Goal: Check status: Check status

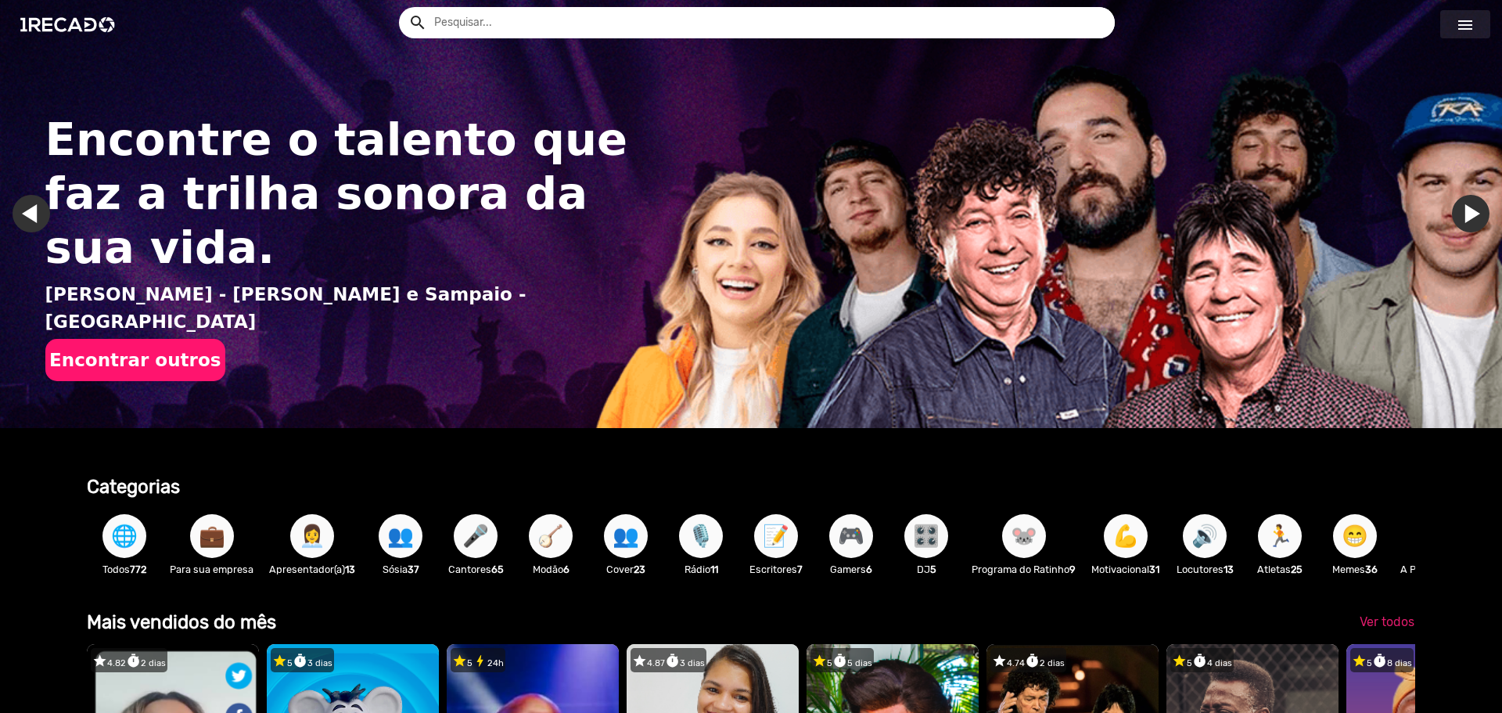
click at [1454, 30] on link "menu" at bounding box center [1465, 24] width 50 height 28
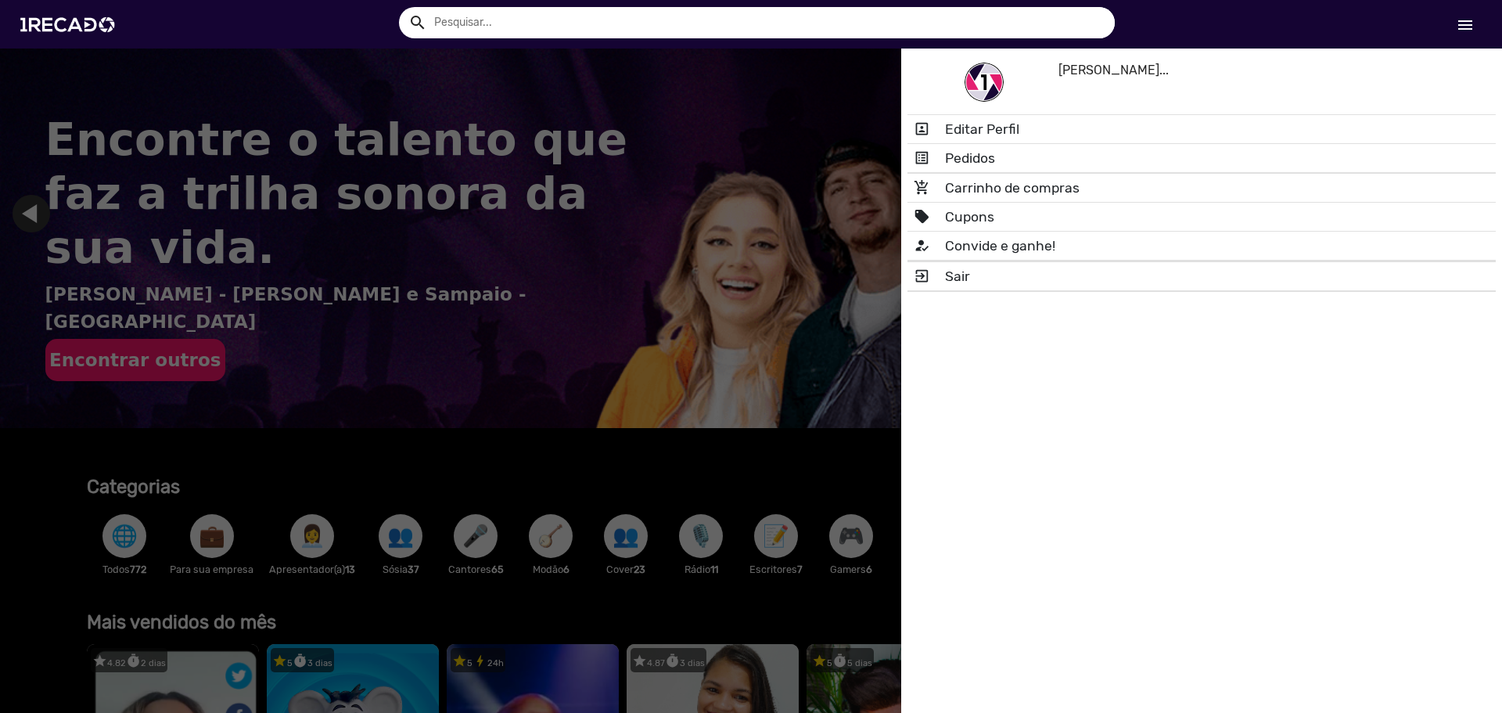
click at [1073, 173] on mat-divider at bounding box center [1202, 173] width 588 height 1
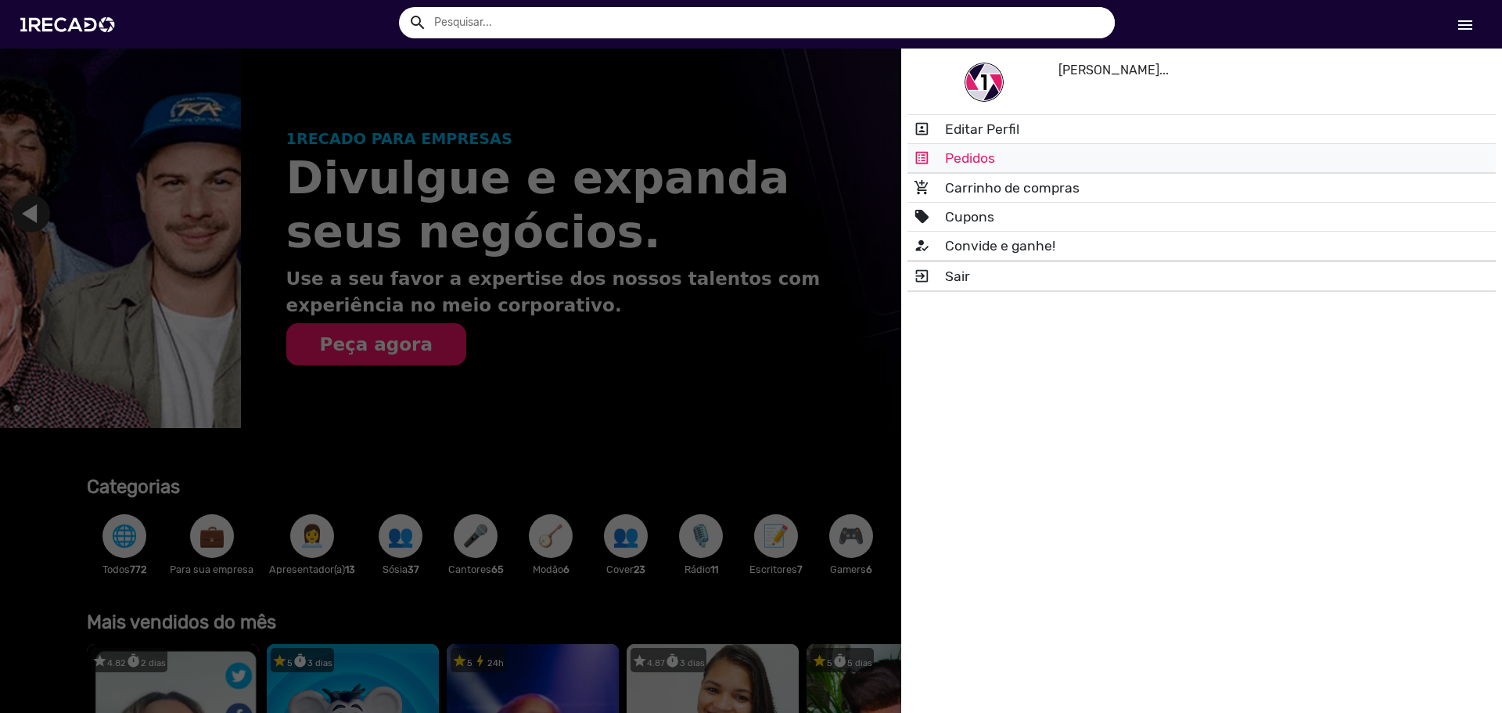
click at [1073, 163] on link "list_alt Pedidos" at bounding box center [1202, 158] width 588 height 28
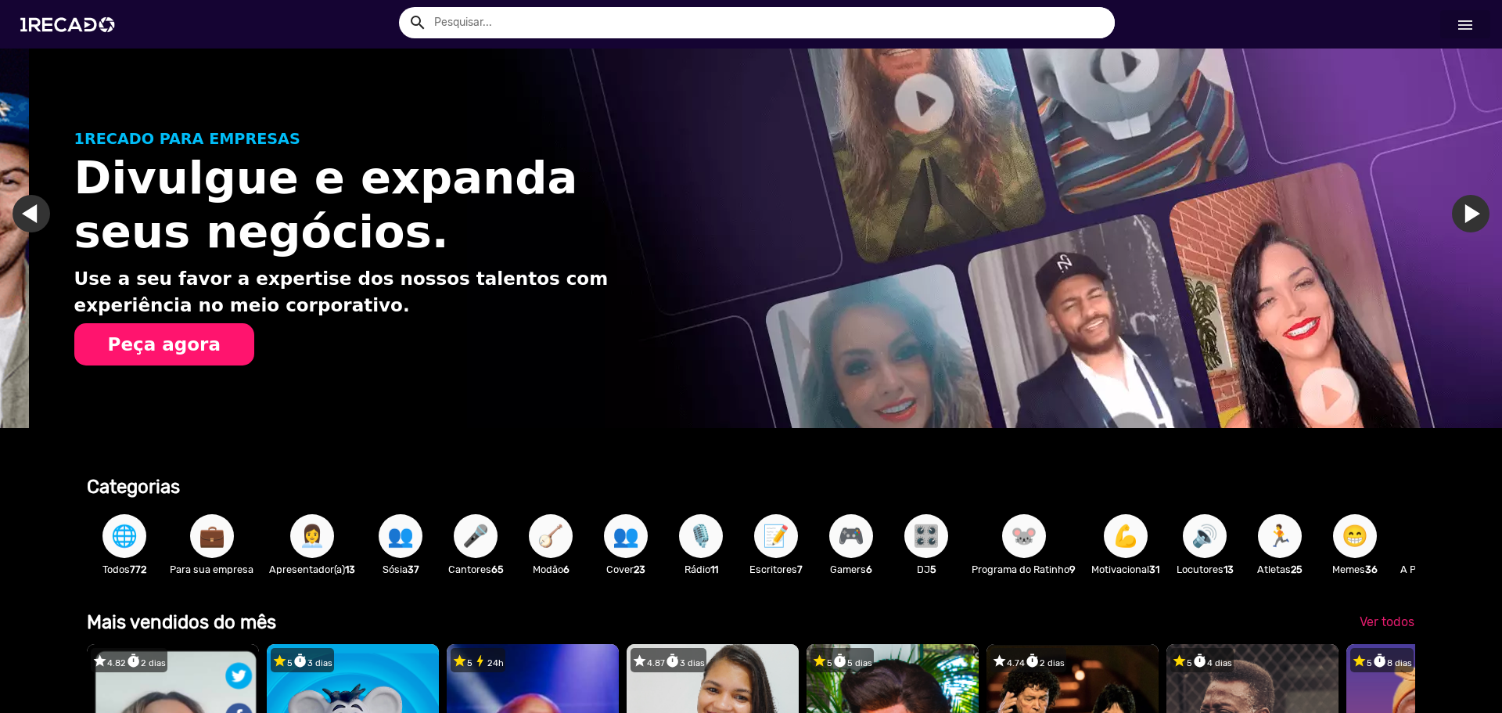
scroll to position [0, 1490]
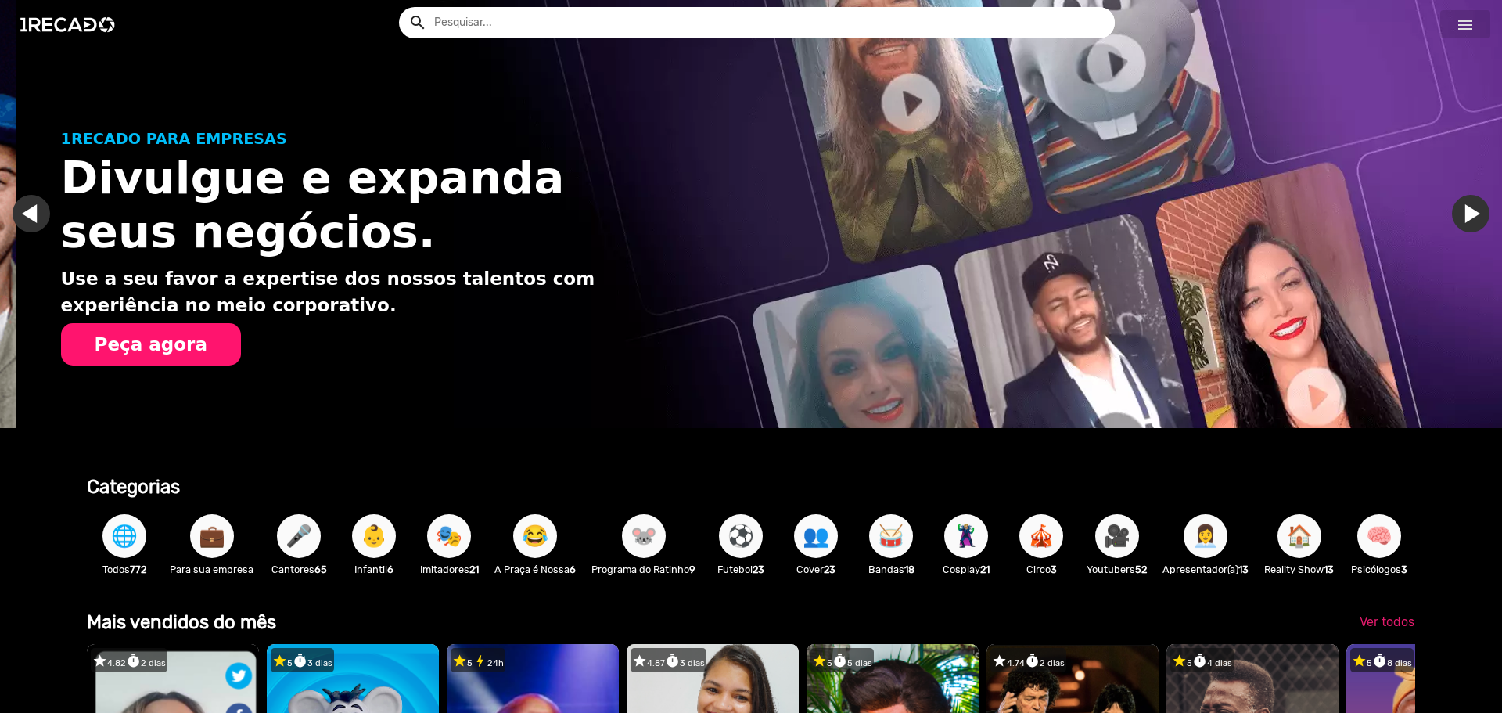
scroll to position [0, 1490]
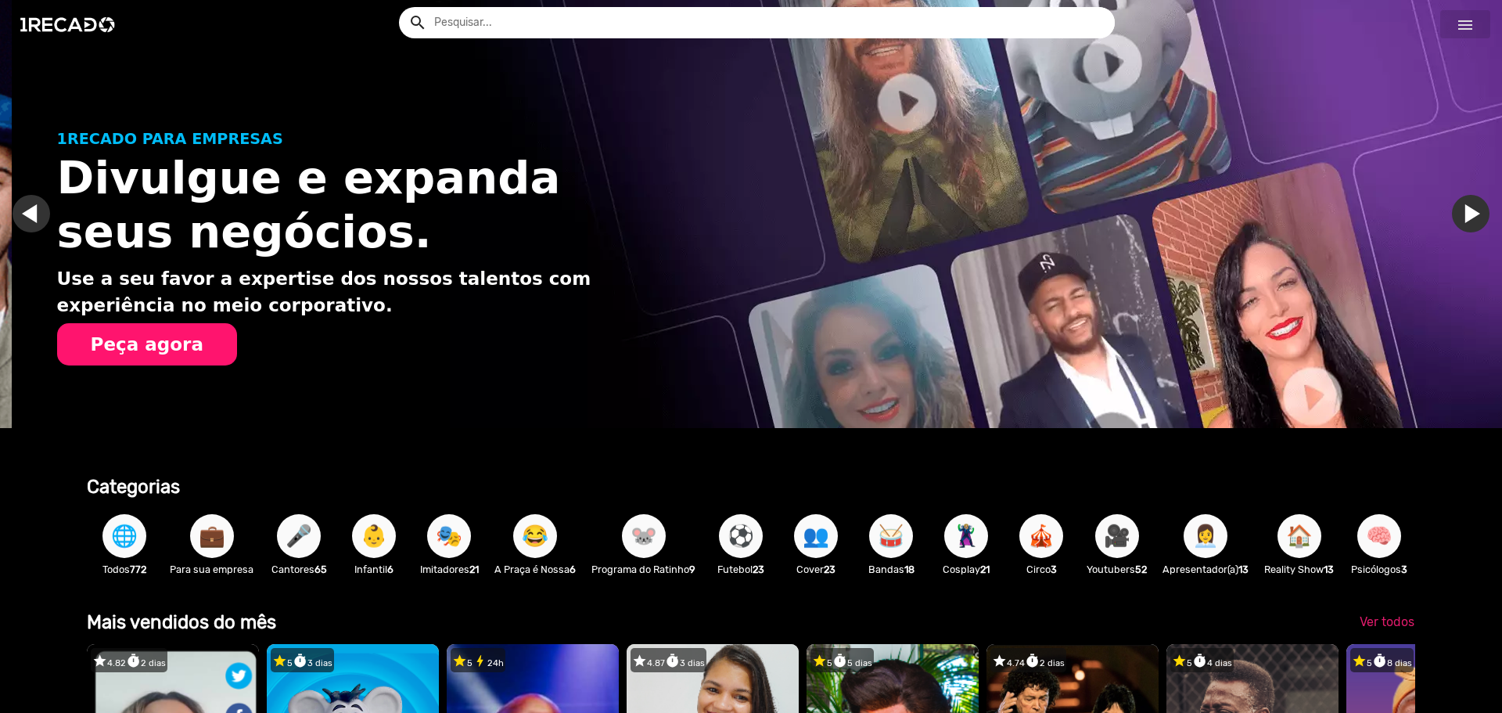
click at [1450, 26] on link "menu" at bounding box center [1465, 24] width 50 height 28
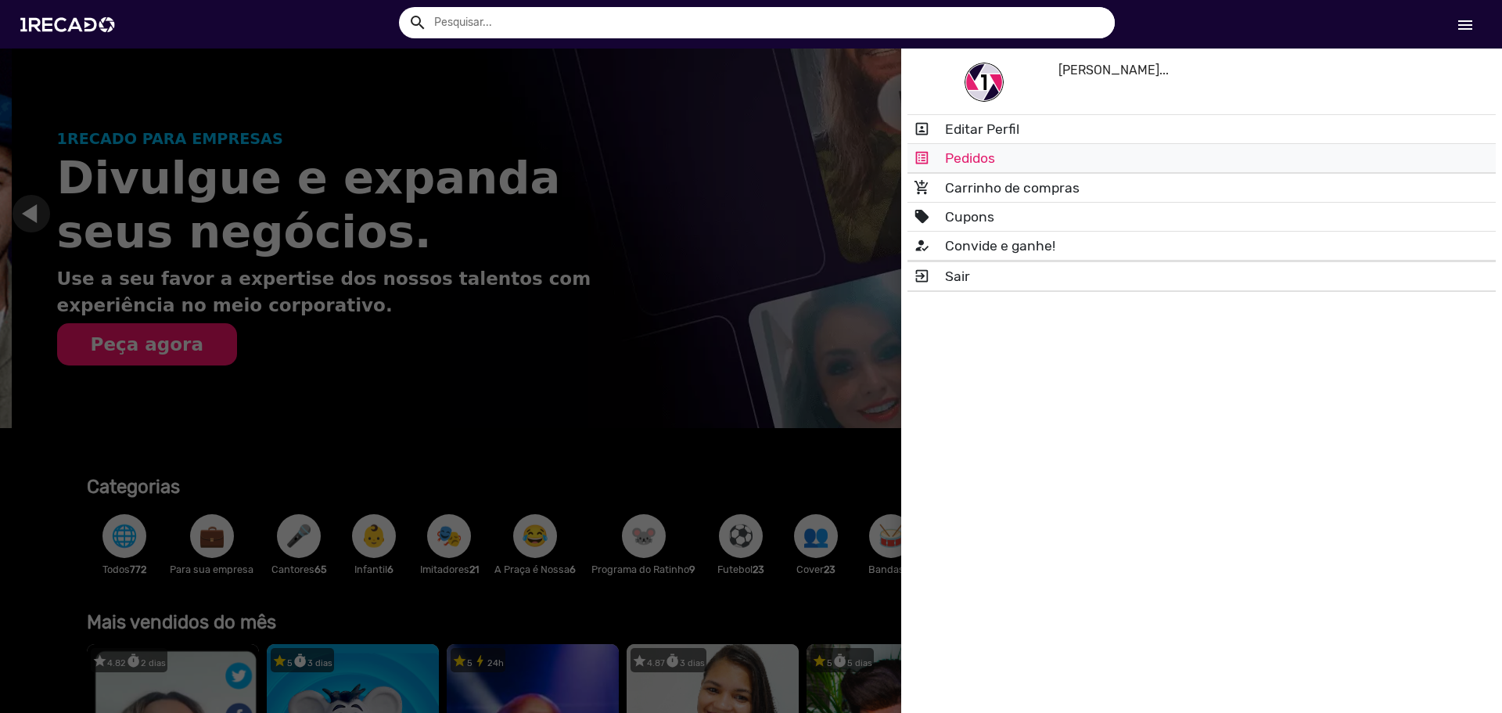
click at [1054, 164] on link "list_alt Pedidos" at bounding box center [1202, 158] width 588 height 28
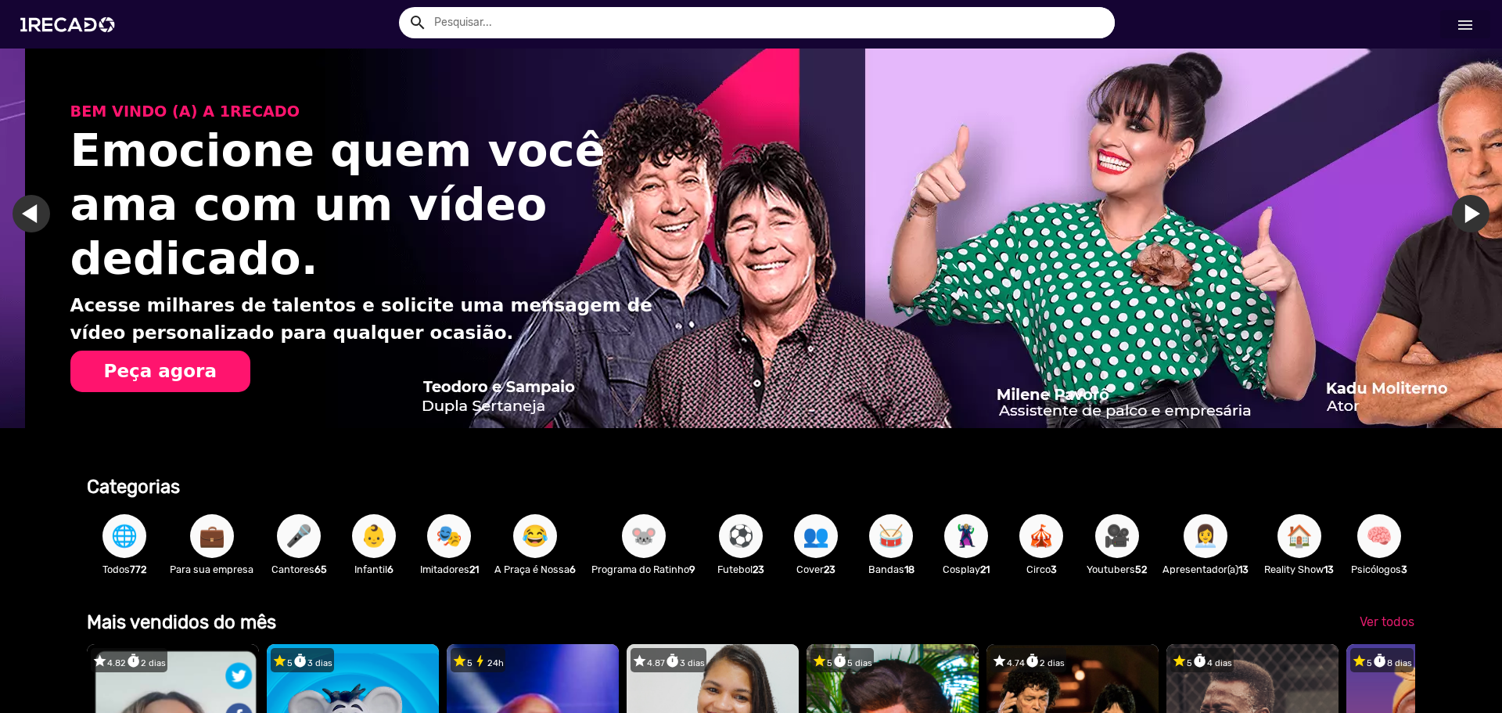
scroll to position [0, 2981]
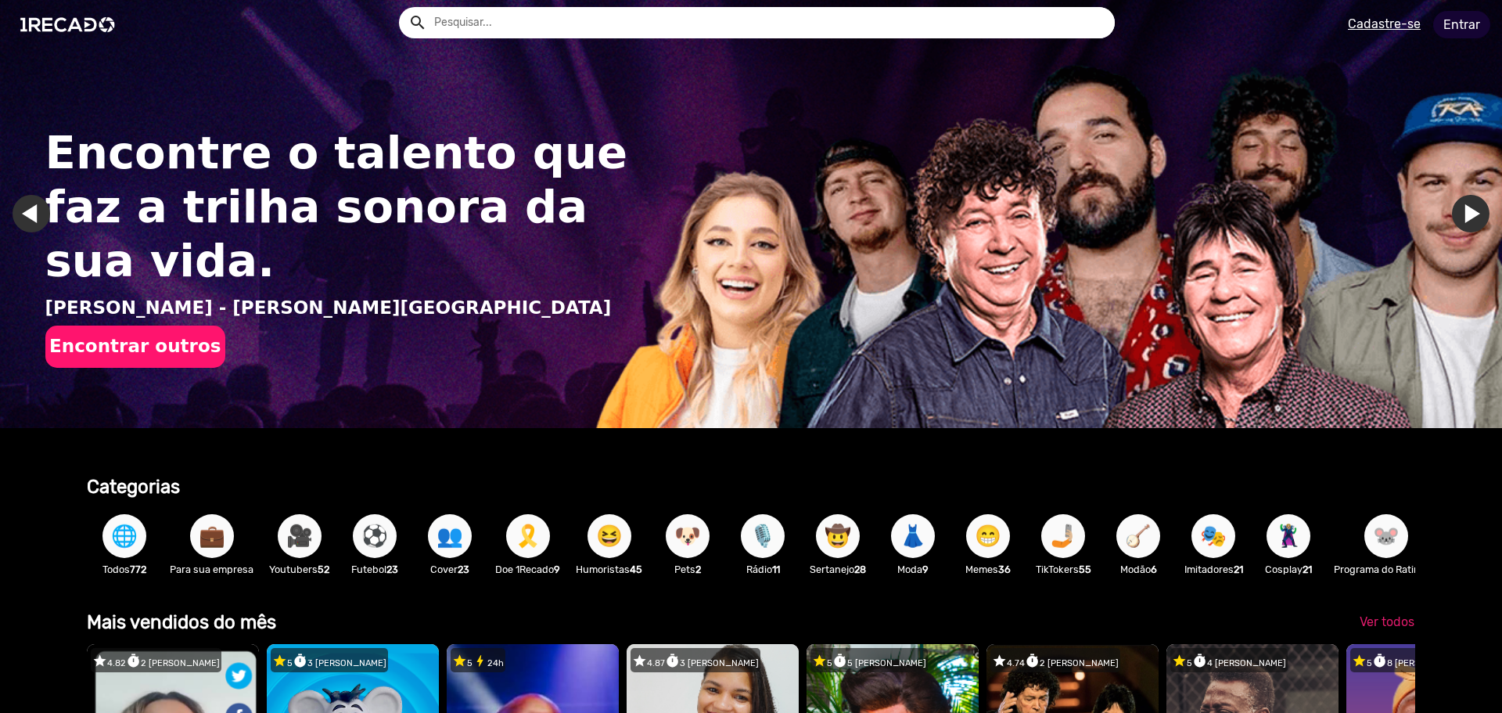
click at [1453, 22] on link "Entrar" at bounding box center [1461, 24] width 57 height 27
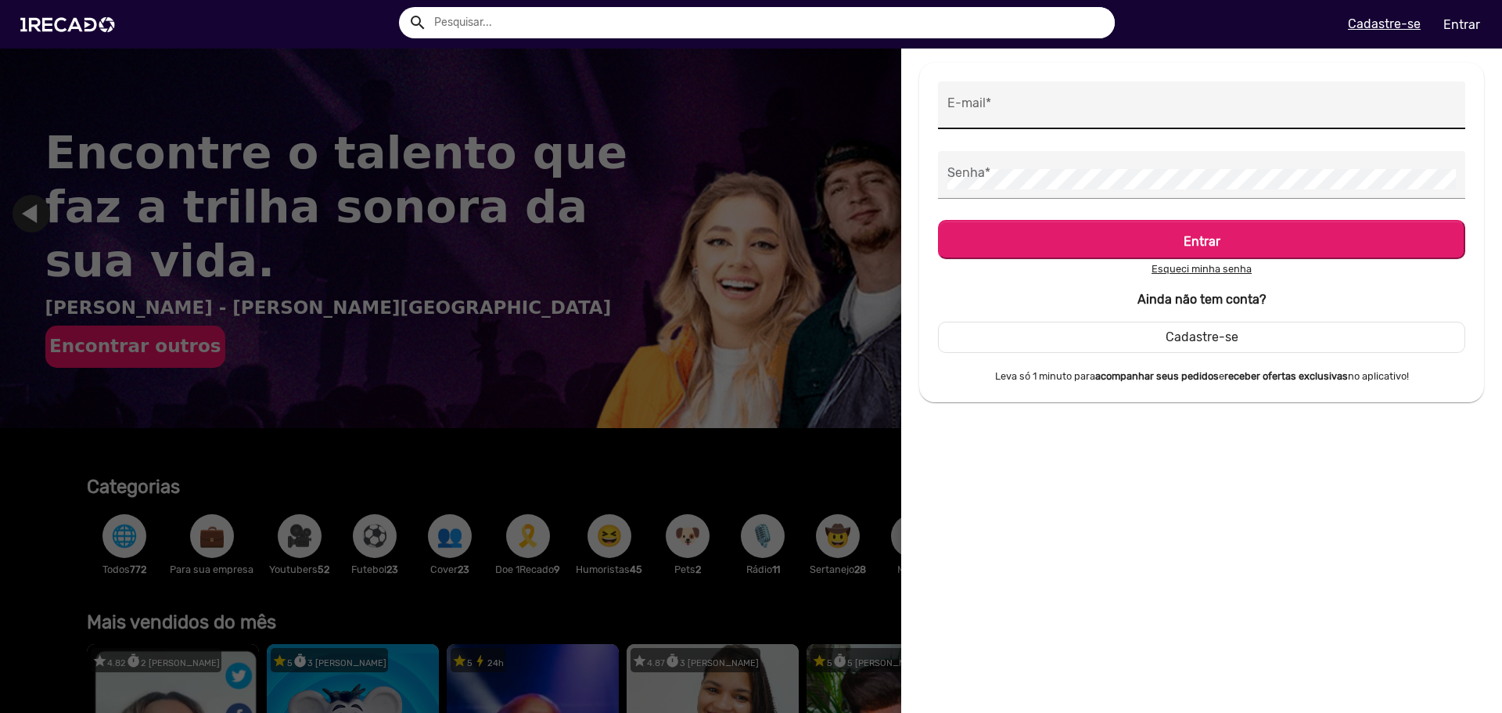
click at [1119, 106] on input "E-mail *" at bounding box center [1201, 109] width 509 height 20
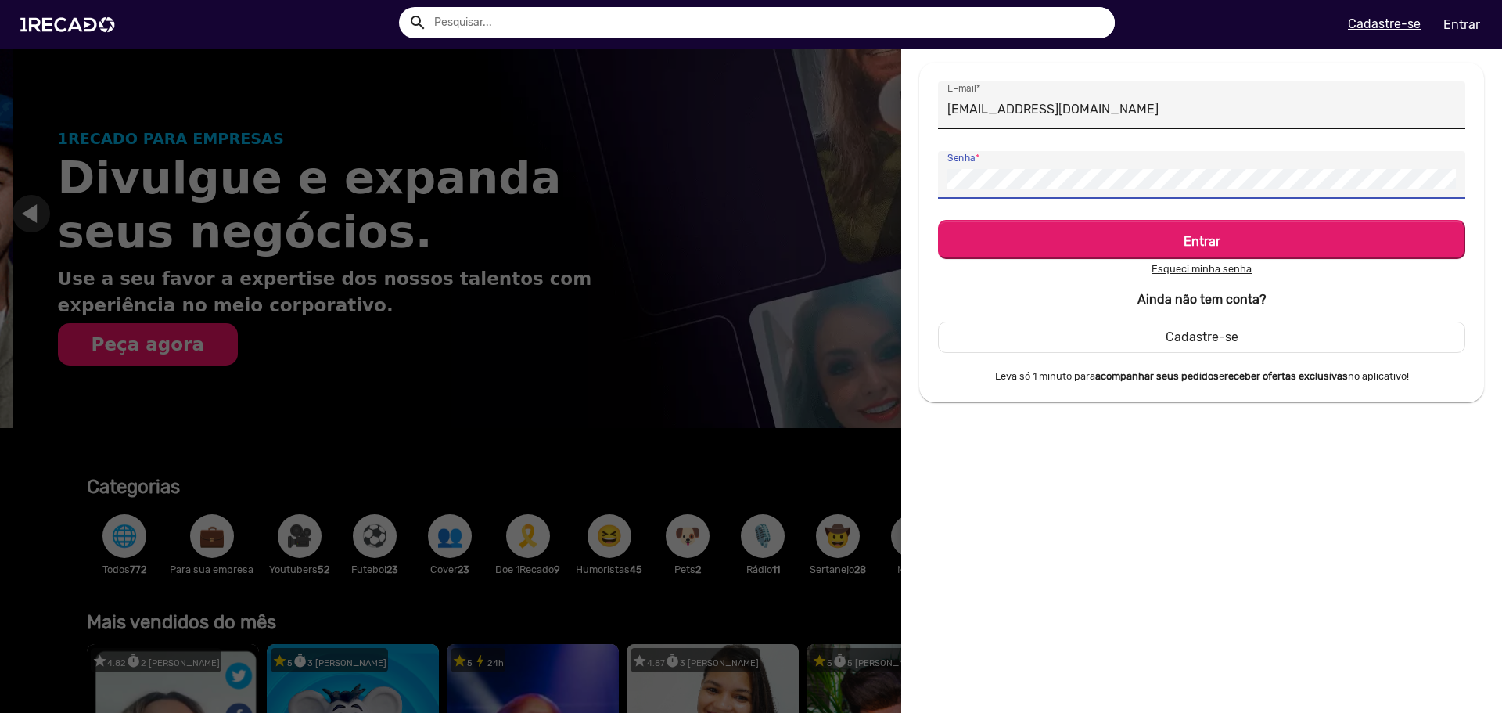
scroll to position [0, 1490]
click at [938, 220] on button "Entrar" at bounding box center [1201, 239] width 527 height 39
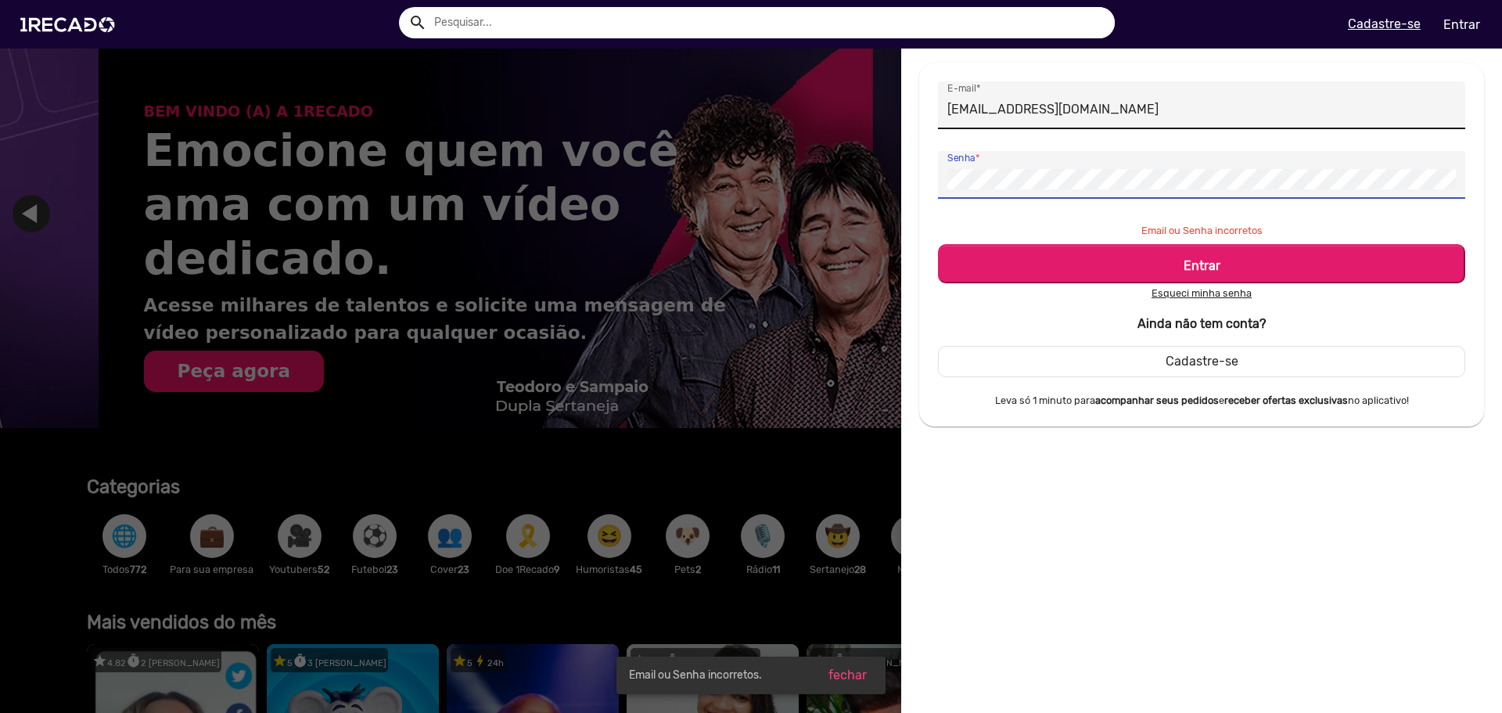
scroll to position [0, 2981]
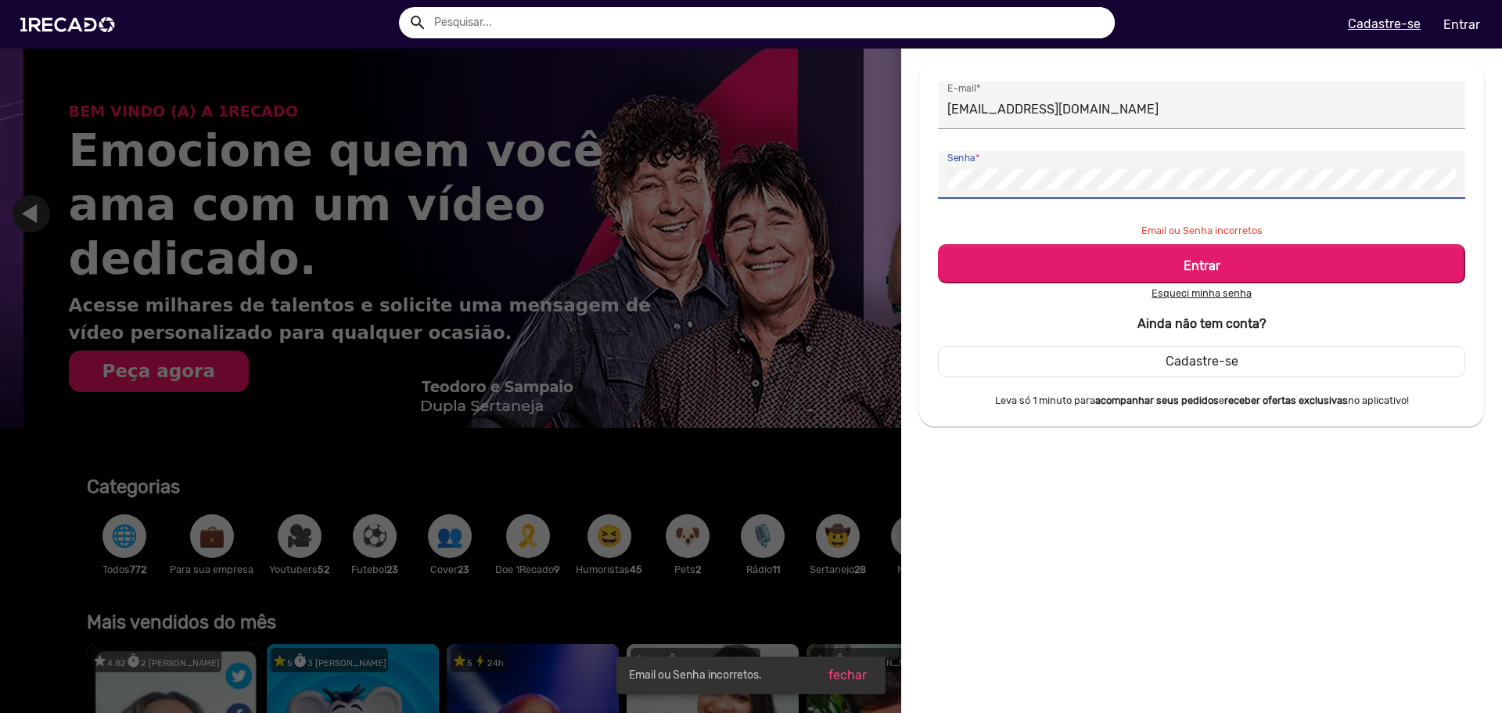
click at [921, 211] on div "[EMAIL_ADDRESS][DOMAIN_NAME] E-mail * Senha * Email ou Senha incorretos Entrar …" at bounding box center [1201, 245] width 565 height 364
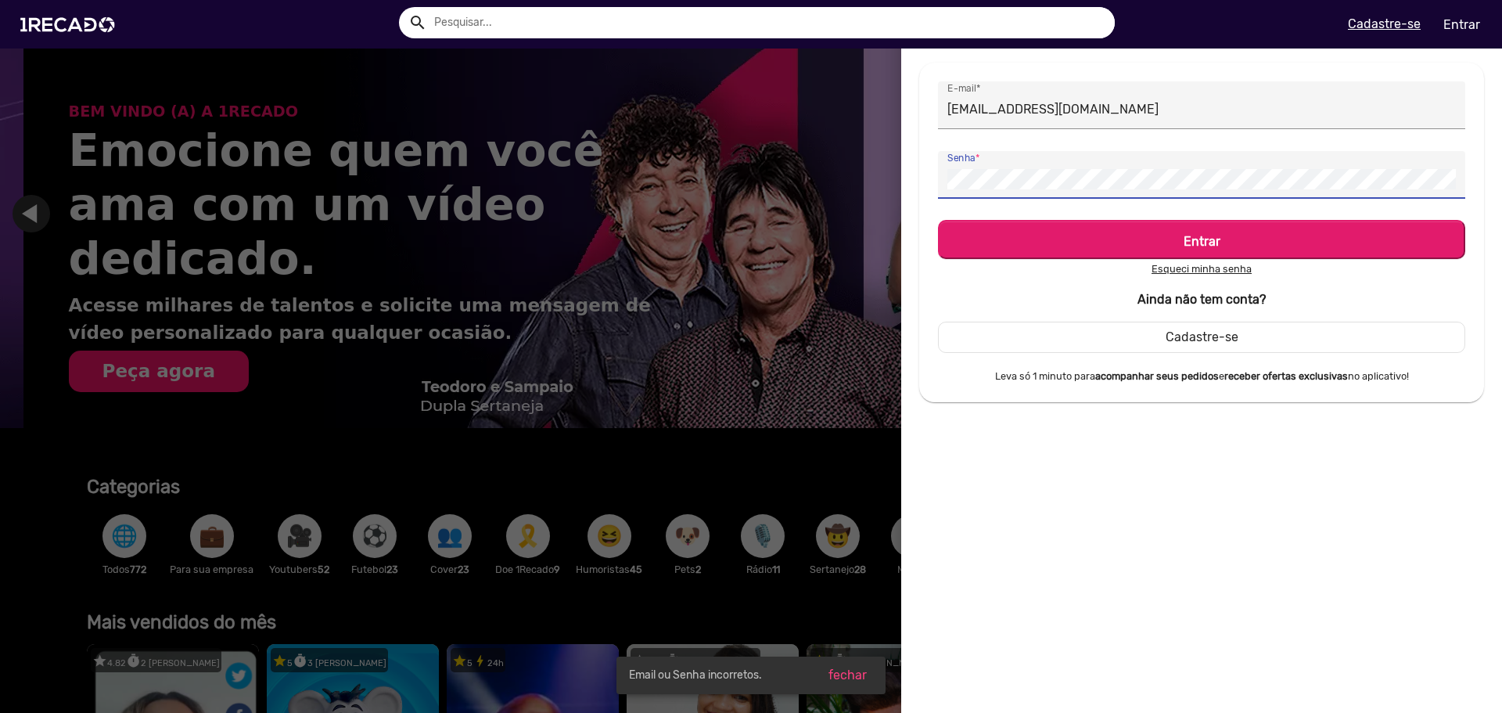
click at [938, 220] on button "Entrar" at bounding box center [1201, 239] width 527 height 39
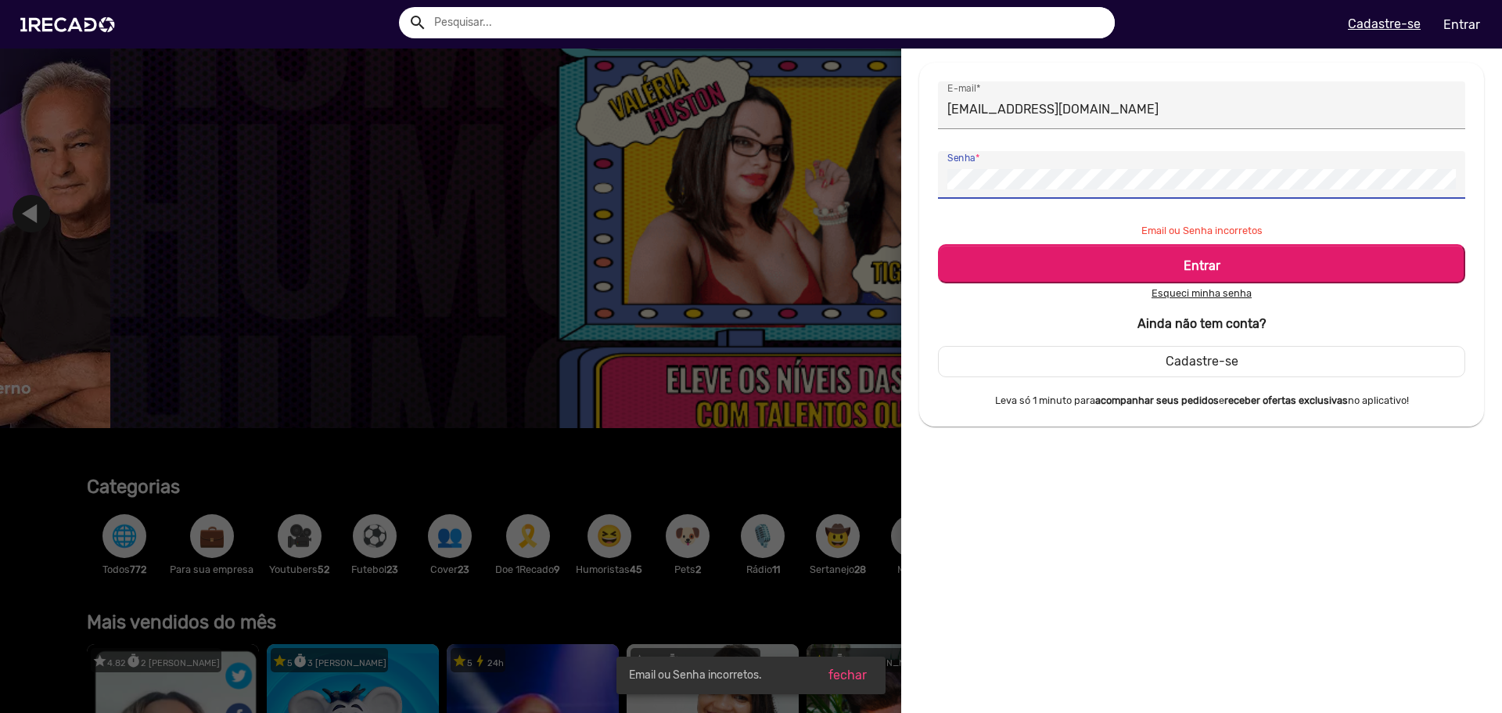
scroll to position [0, 4471]
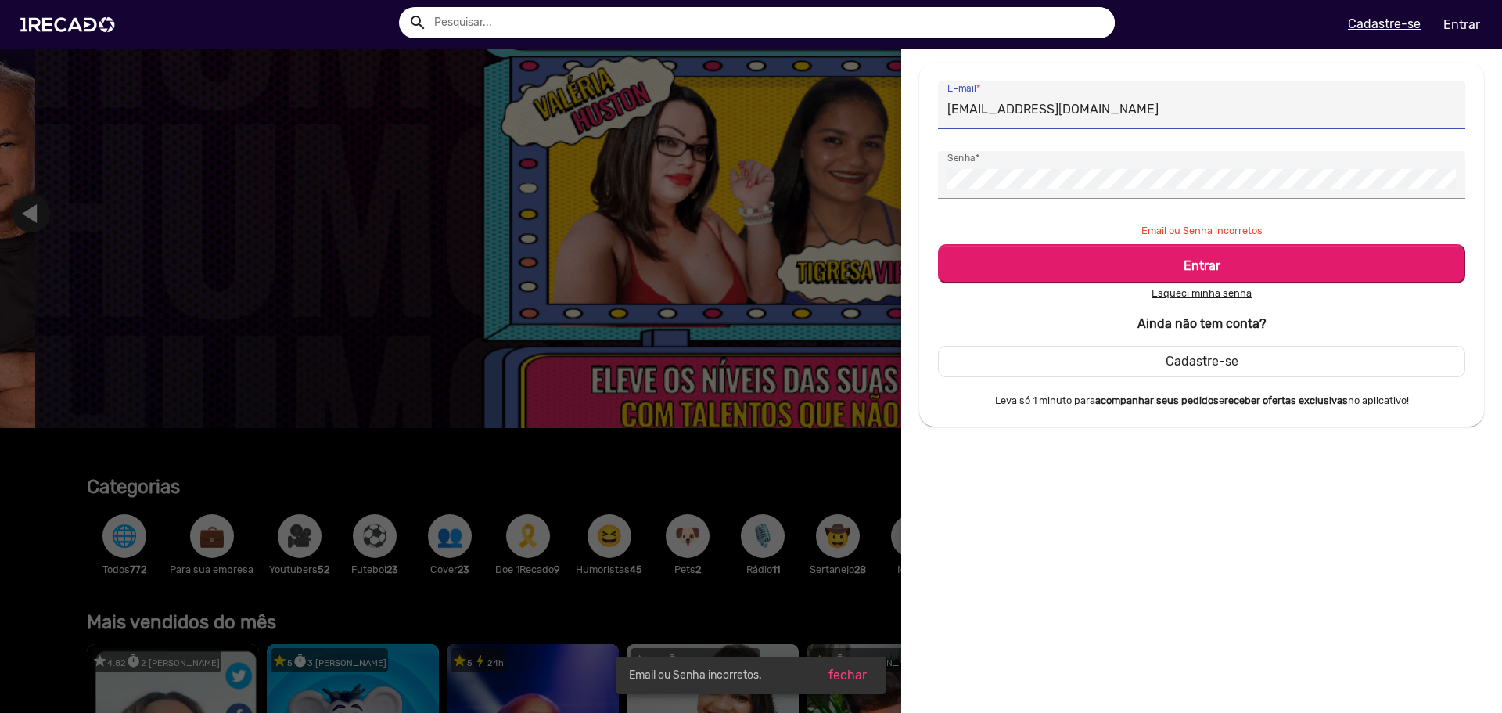
drag, startPoint x: 1116, startPoint y: 110, endPoint x: 829, endPoint y: 128, distance: 286.9
click at [829, 128] on mat-sidenav-container "[EMAIL_ADDRESS][DOMAIN_NAME] E-mail * Senha * Email ou Senha incorretos Entrar …" at bounding box center [751, 356] width 1502 height 713
type input "[EMAIL_ADDRESS][DOMAIN_NAME]"
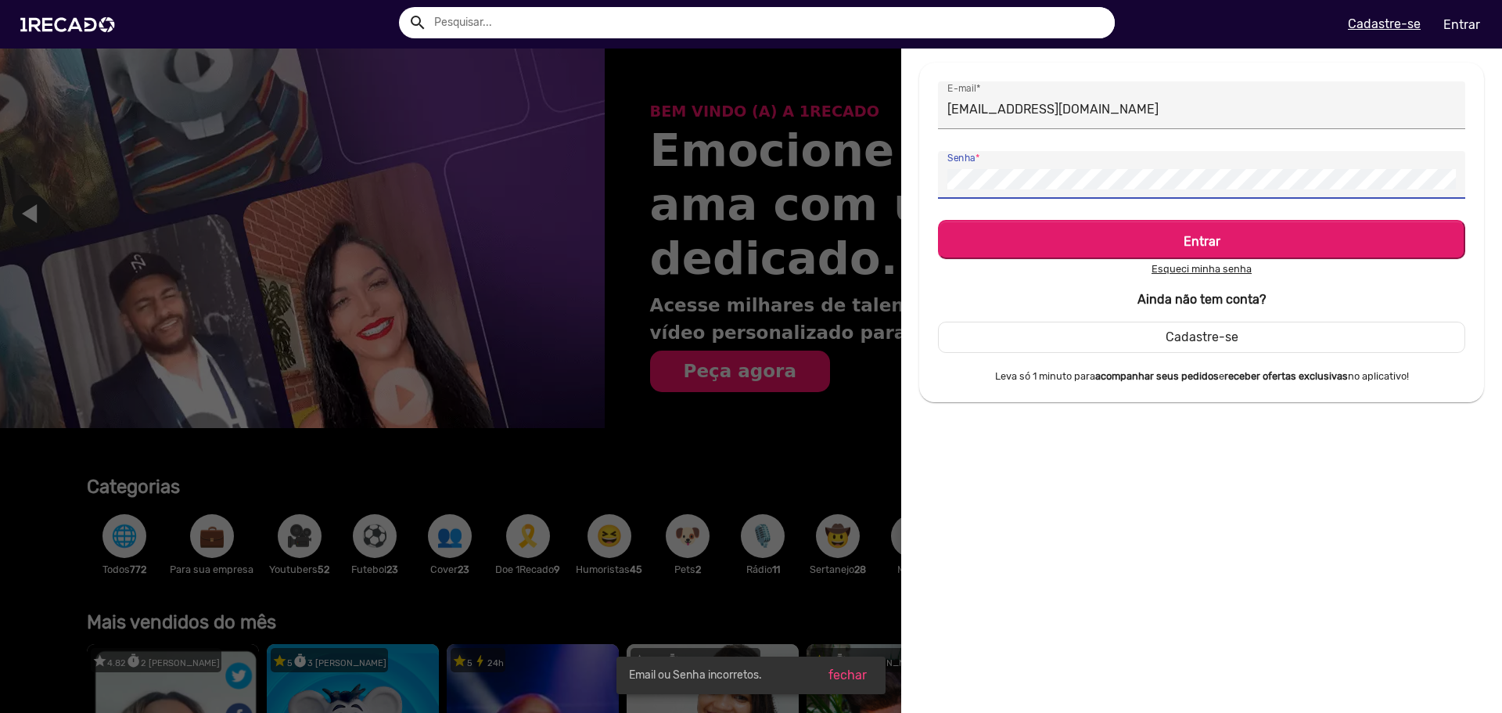
click at [873, 182] on mat-sidenav-container "[EMAIL_ADDRESS][DOMAIN_NAME] E-mail * Senha * Entrar Esqueci minha senha Ainda …" at bounding box center [751, 356] width 1502 height 713
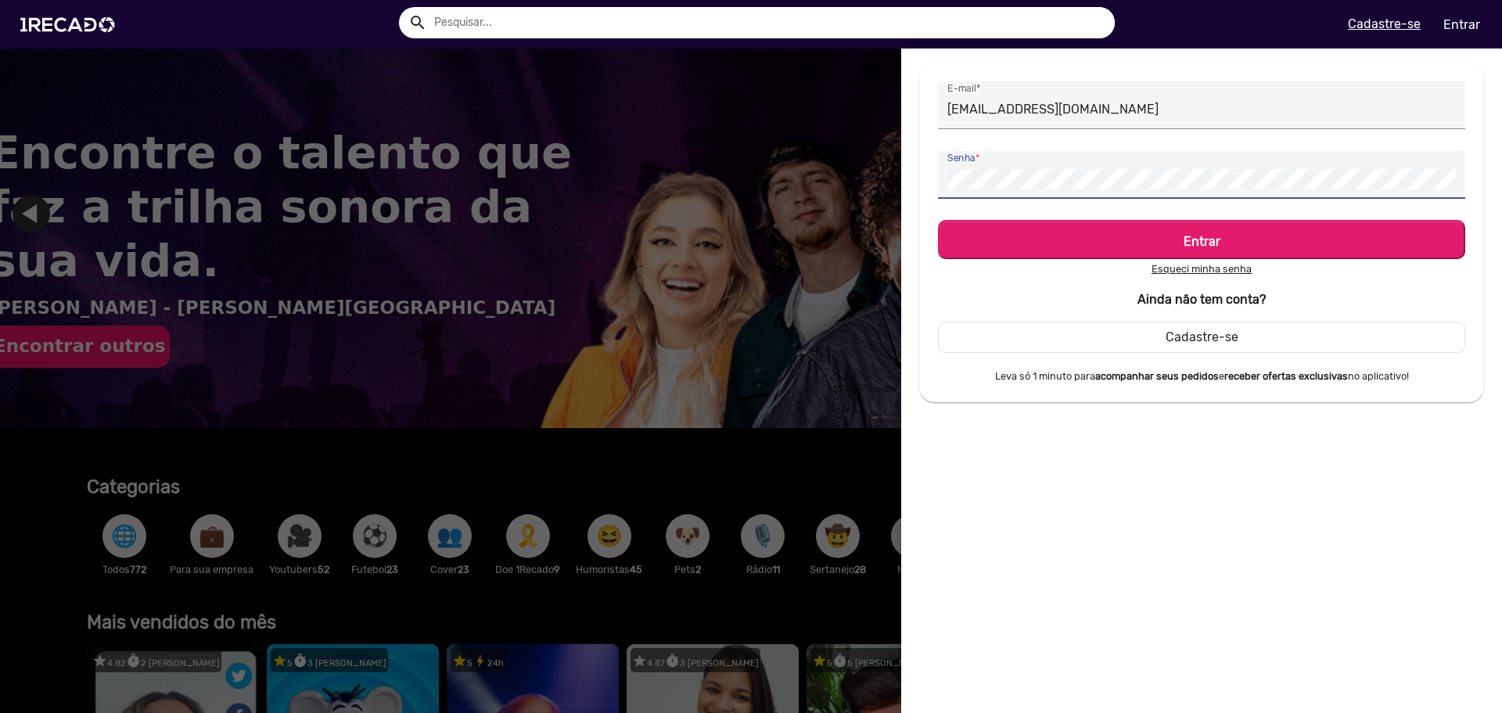
scroll to position [0, 0]
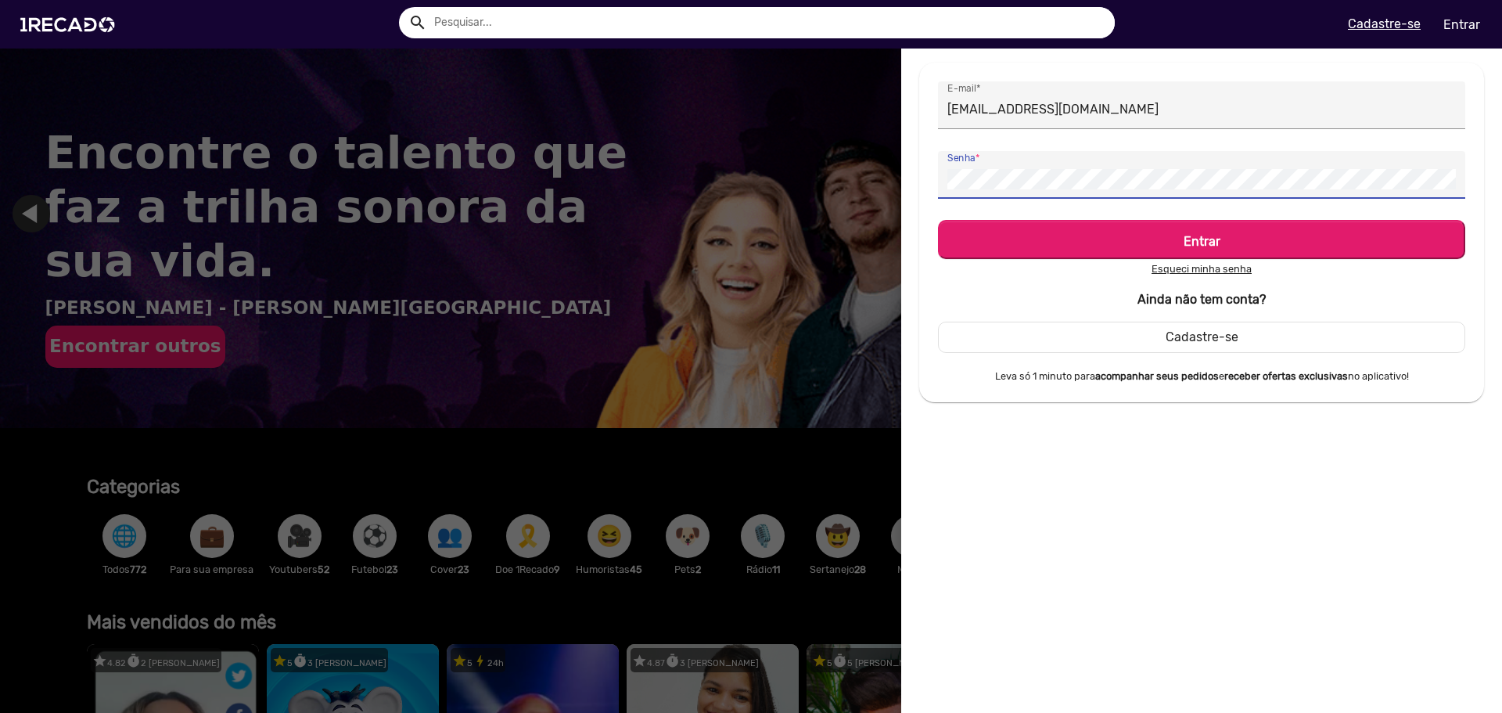
click at [938, 220] on button "Entrar" at bounding box center [1201, 239] width 527 height 39
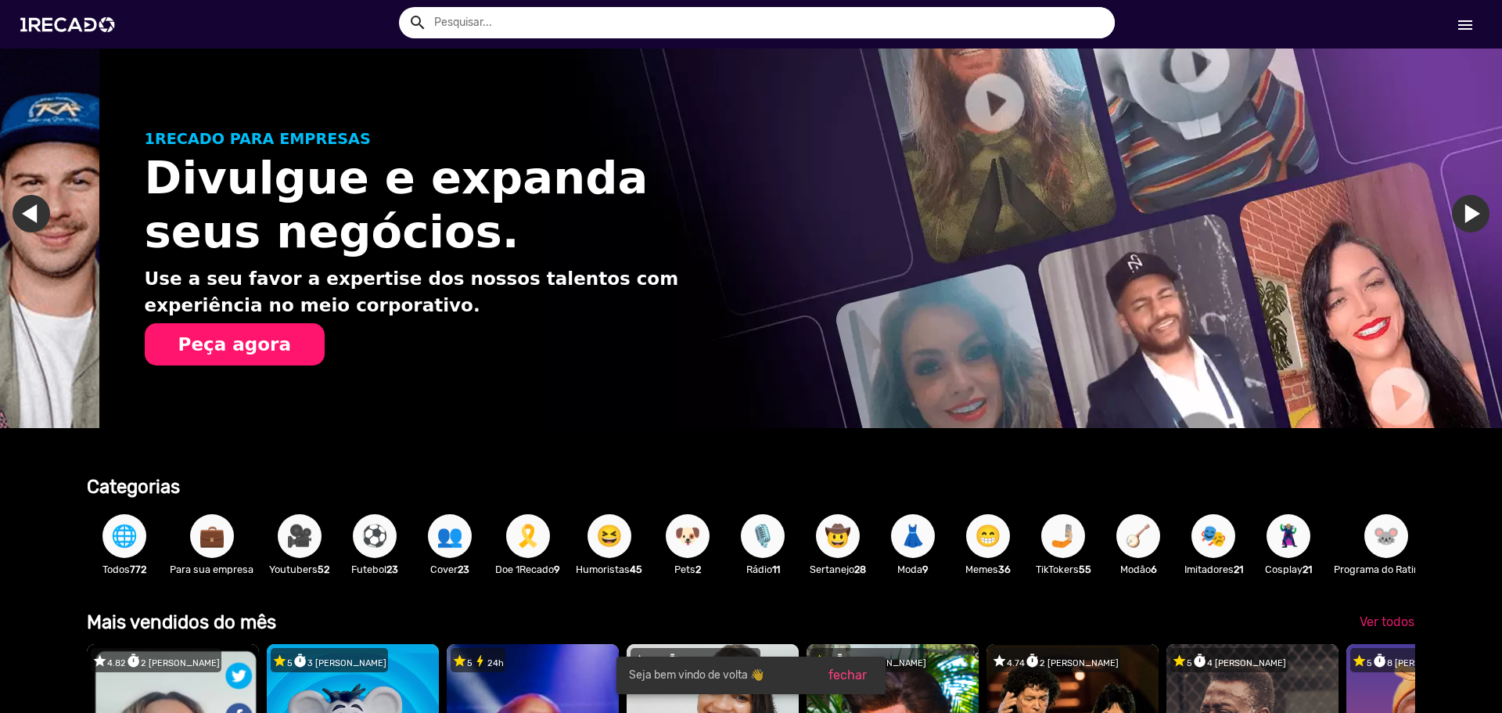
scroll to position [0, 1490]
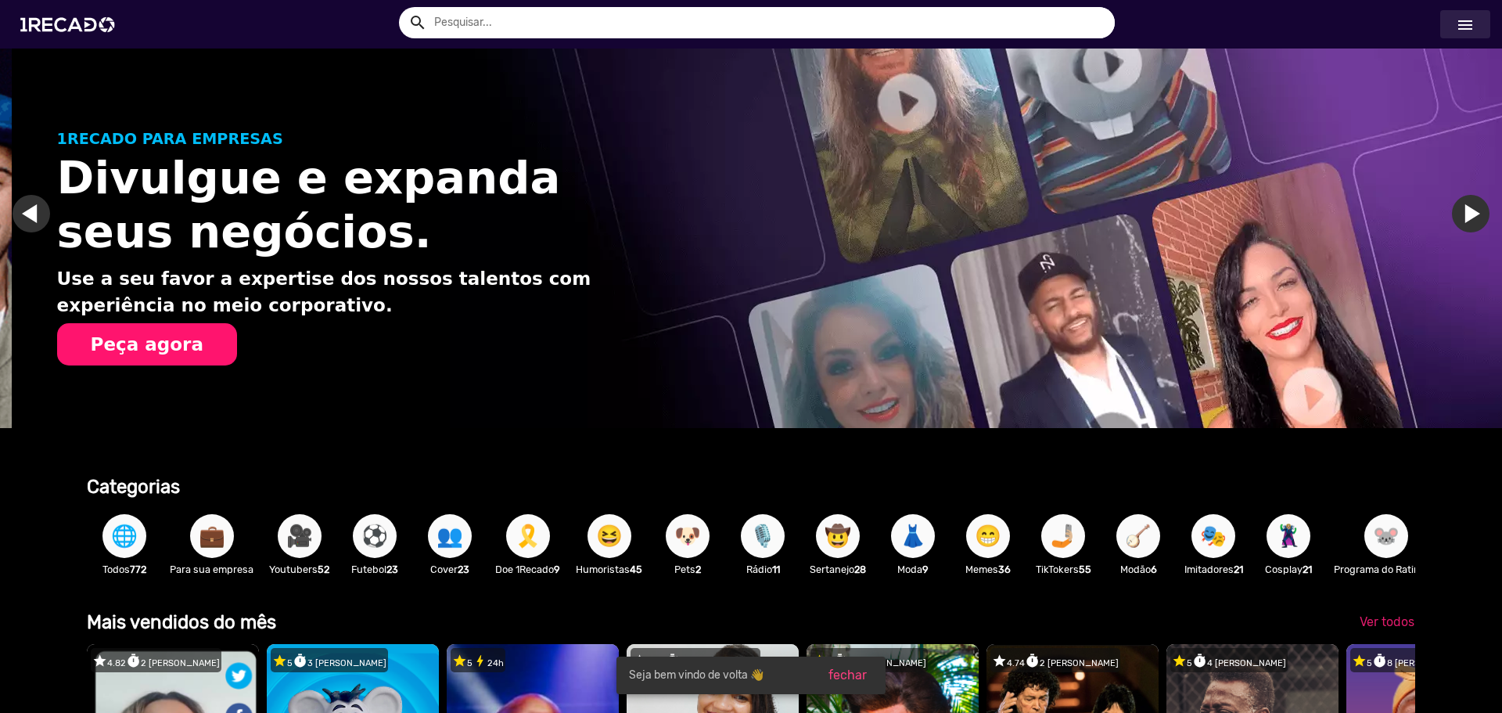
click at [1458, 28] on mat-icon "menu" at bounding box center [1465, 25] width 19 height 19
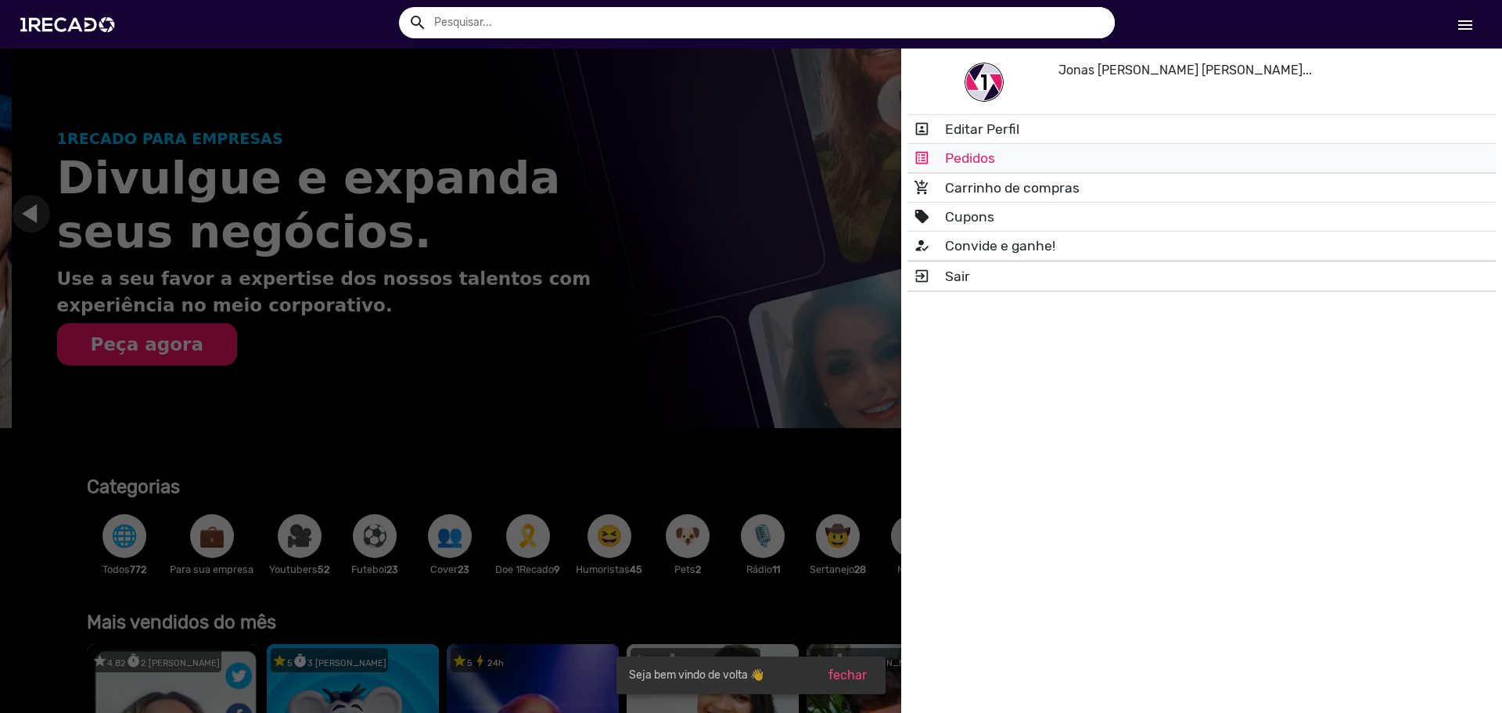
click at [1042, 165] on link "list_alt Pedidos" at bounding box center [1202, 158] width 588 height 28
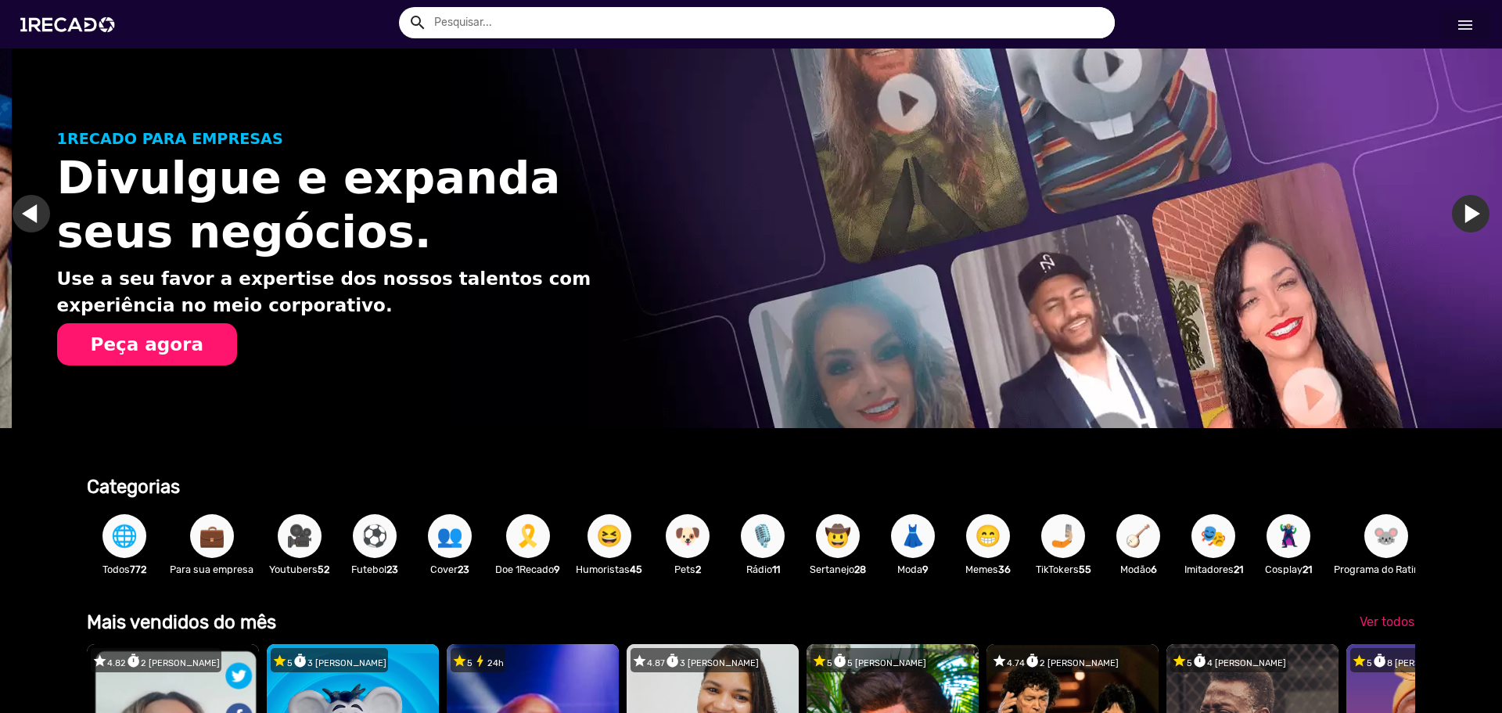
scroll to position [0, 1641]
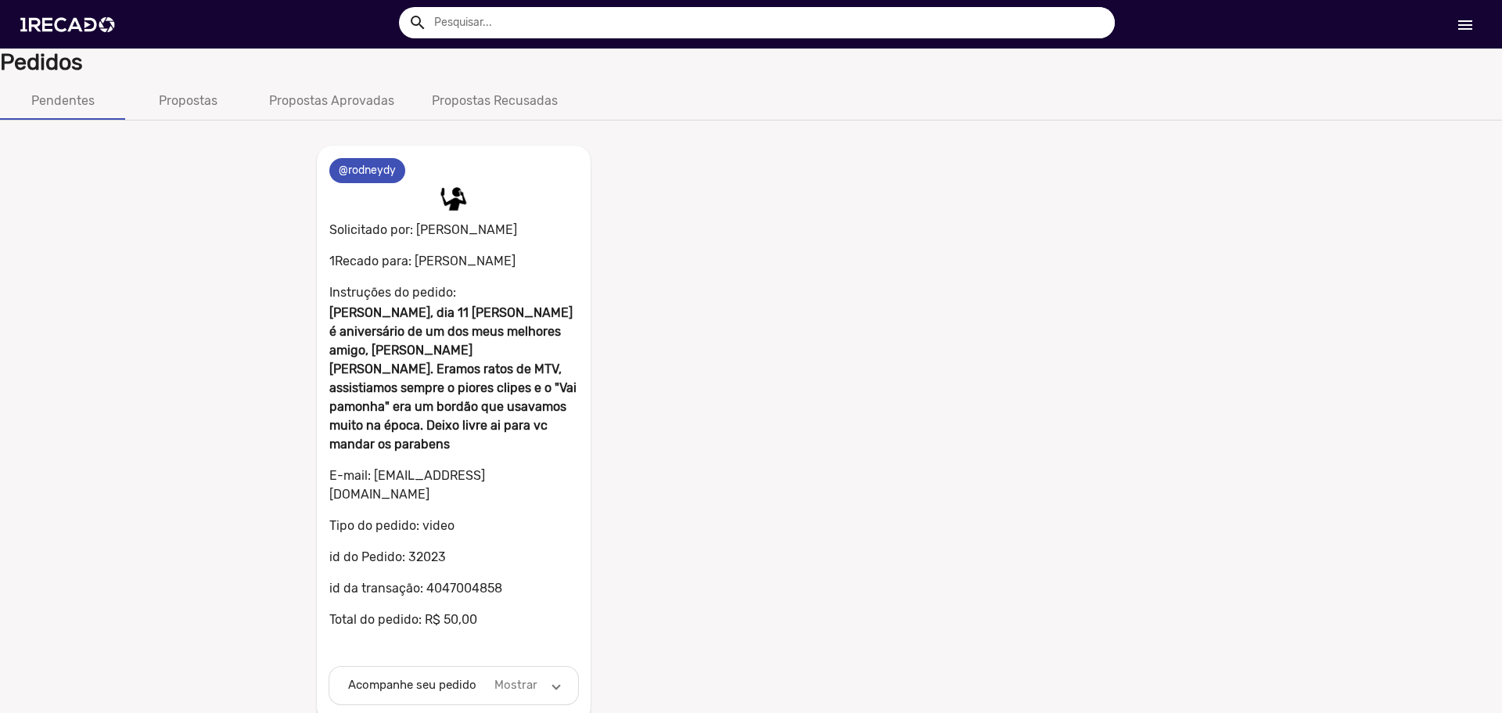
drag, startPoint x: 452, startPoint y: 516, endPoint x: 317, endPoint y: 510, distance: 135.5
click at [318, 511] on mat-card "0 @rodneydy 0 Solicitado por: [PERSON_NAME] 1Recado para: [PERSON_NAME] Instruç…" at bounding box center [454, 434] width 274 height 577
copy p "id do Pedido: 32023"
drag, startPoint x: 520, startPoint y: 555, endPoint x: 307, endPoint y: 541, distance: 214.0
click at [307, 541] on div "0 @rodneydy 0 Solicitado por: [PERSON_NAME] 1Recado para: [PERSON_NAME] Instruç…" at bounding box center [453, 425] width 297 height 596
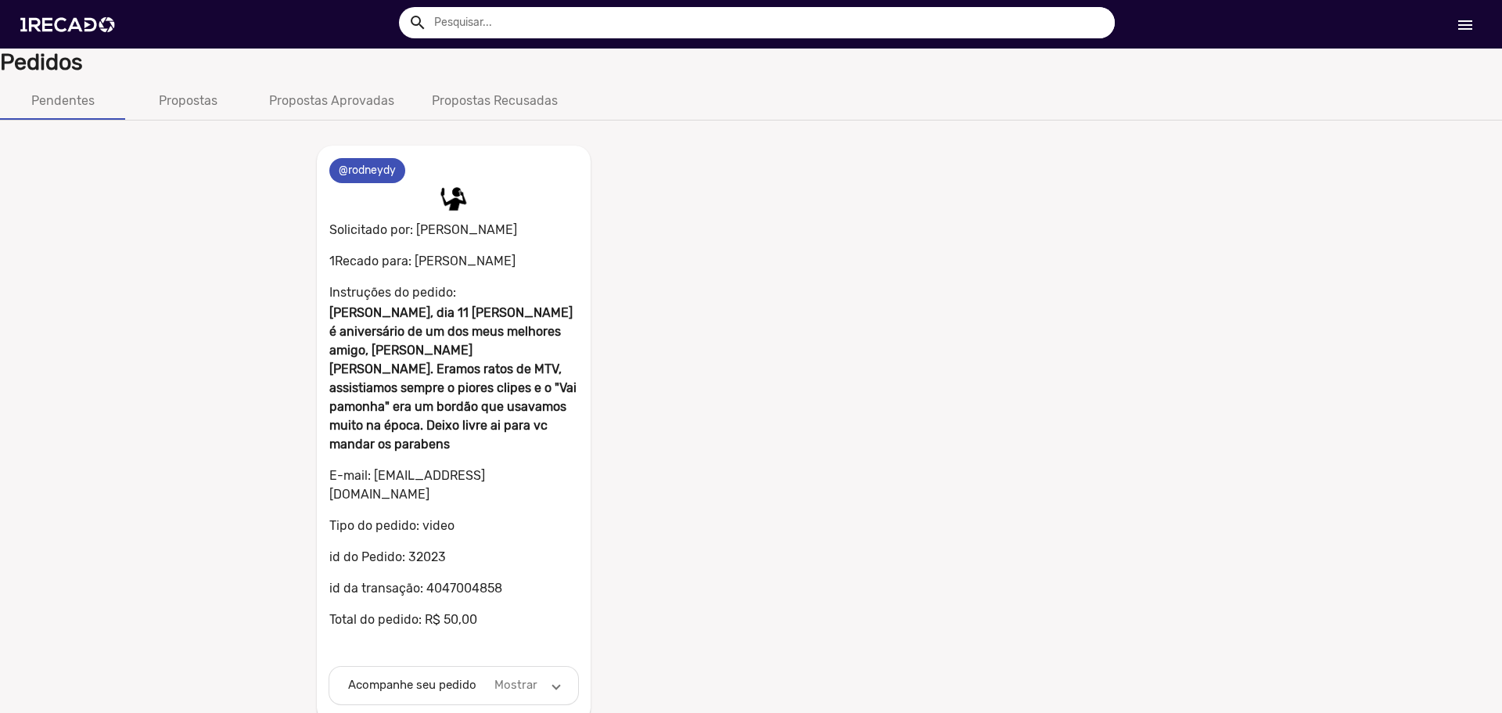
copy p "id da transação: 4047004858"
click at [548, 676] on span "Acompanhe seu pedido Mostrar" at bounding box center [450, 685] width 205 height 18
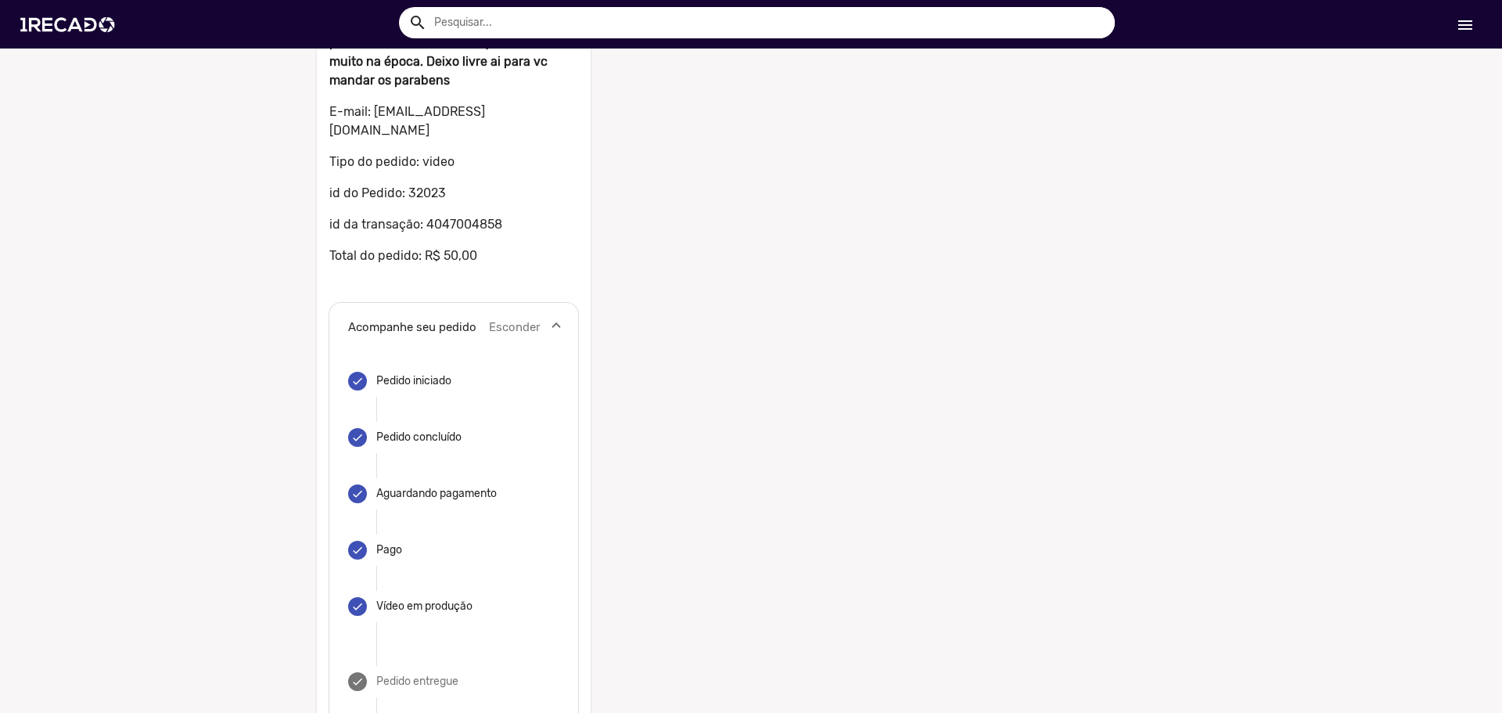
scroll to position [417, 0]
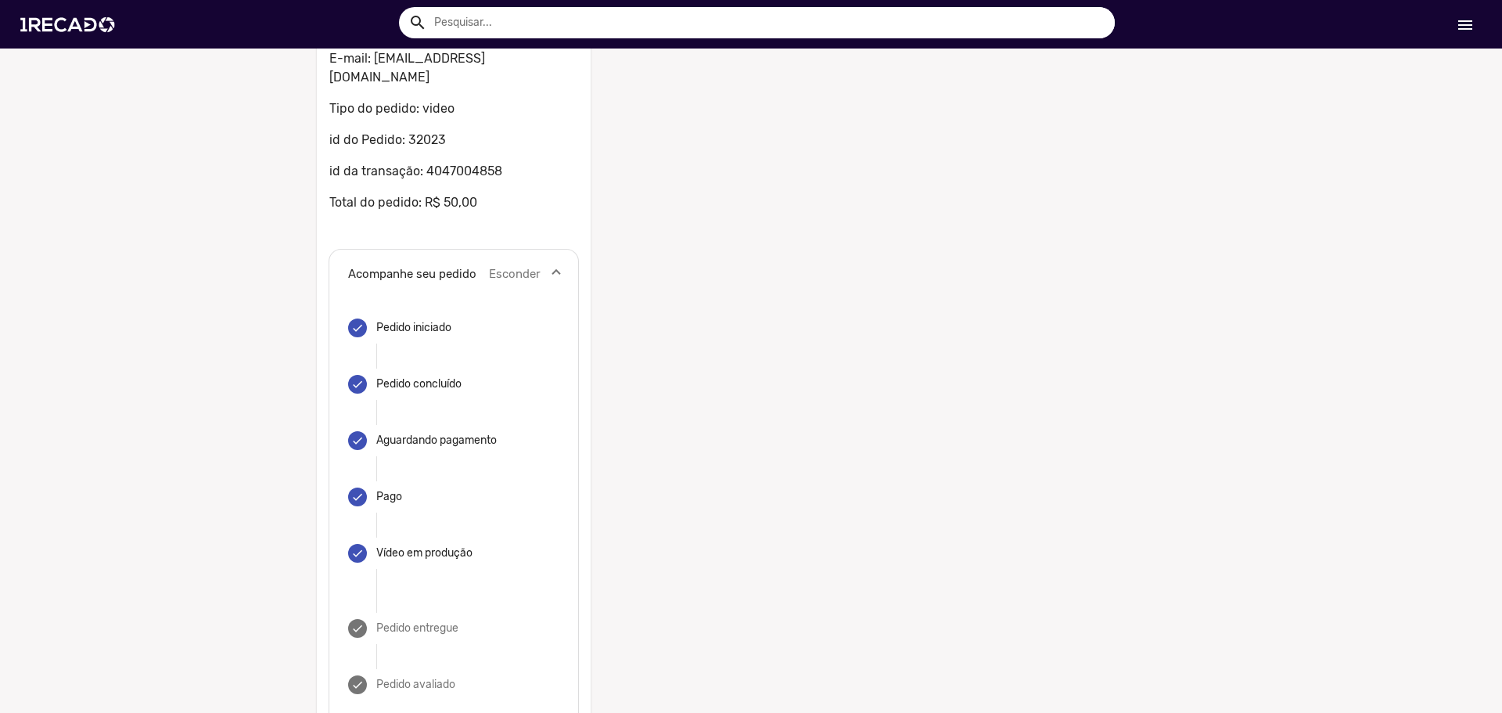
click at [704, 521] on div "0 @rodneydy 0 Solicitado por: [PERSON_NAME] 1Recado para: [PERSON_NAME] Instruç…" at bounding box center [751, 230] width 892 height 1041
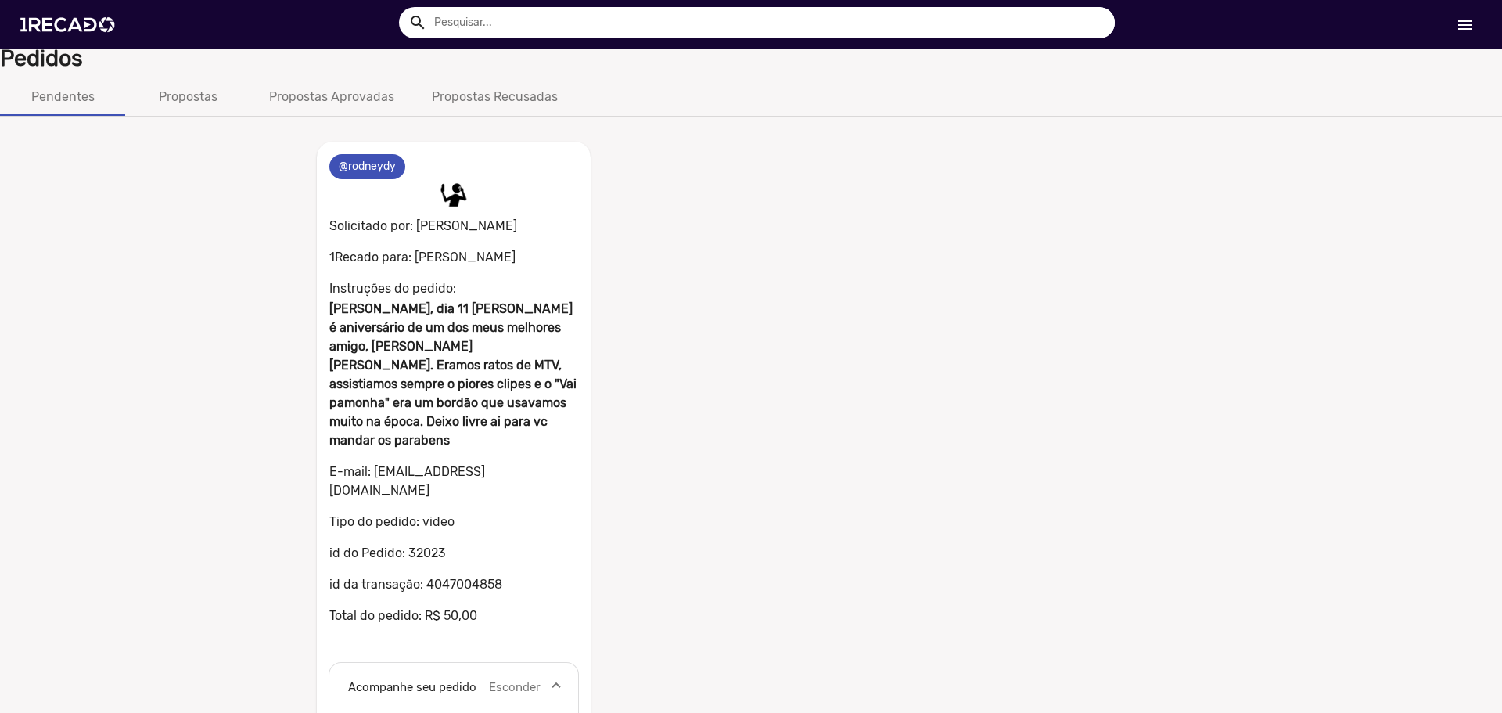
scroll to position [0, 0]
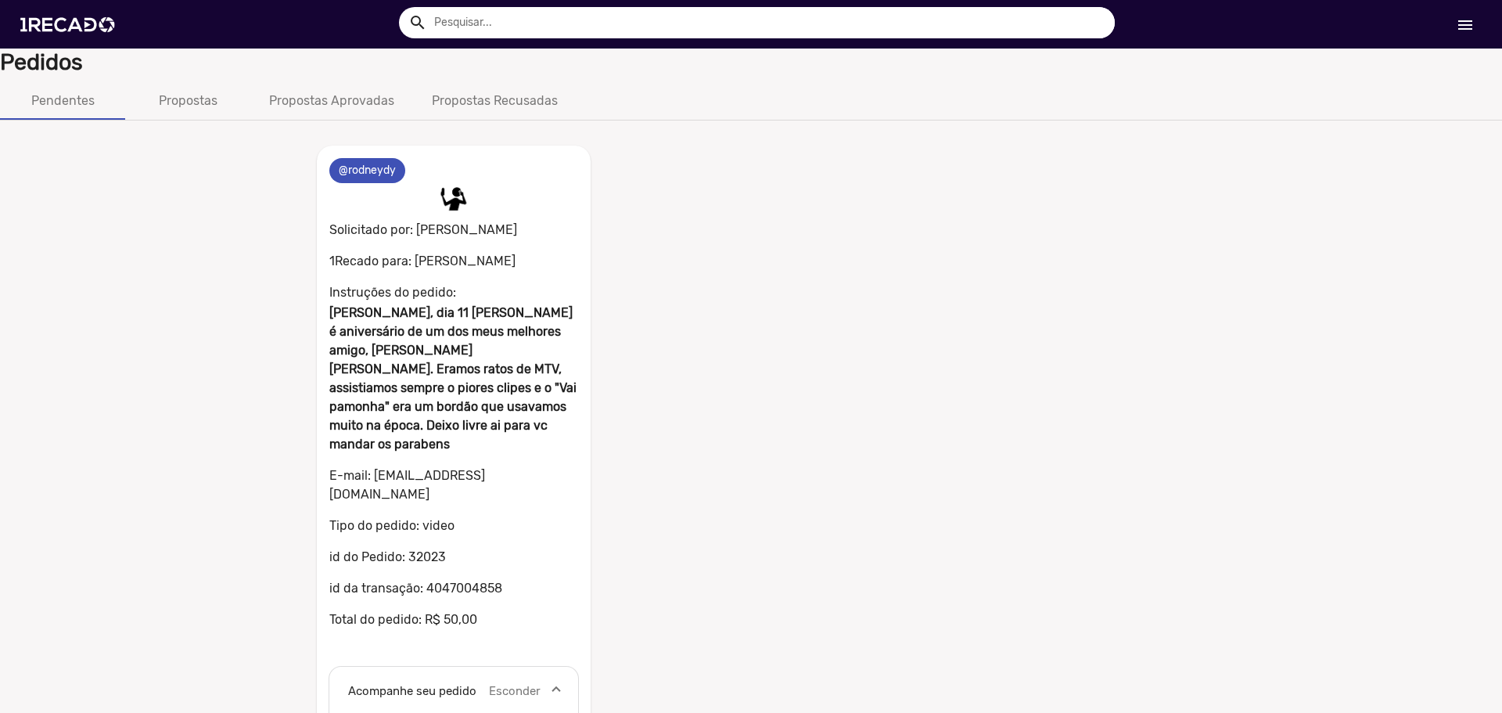
click at [701, 196] on div "0 @rodneydy 0 Solicitado por: [PERSON_NAME] 1Recado para: [PERSON_NAME] Instruç…" at bounding box center [751, 647] width 892 height 1041
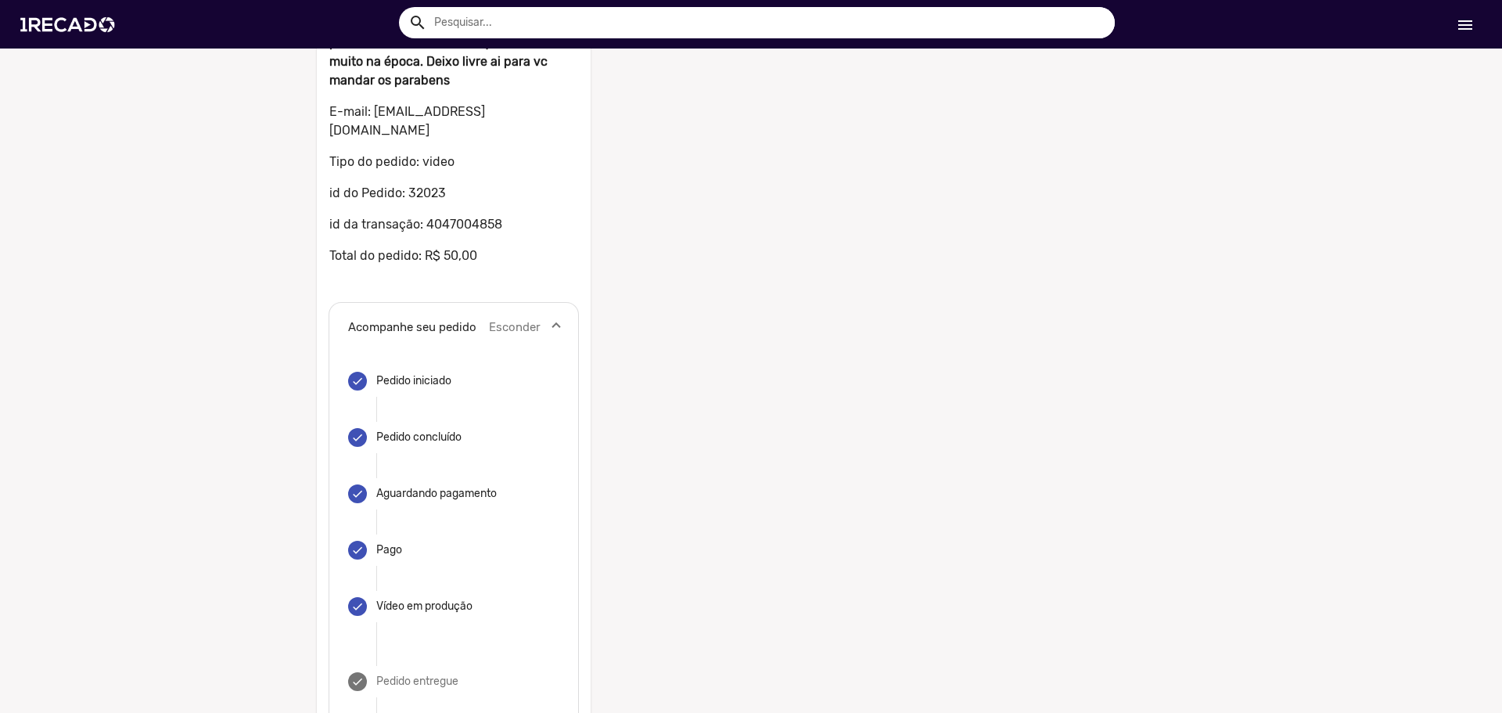
scroll to position [417, 0]
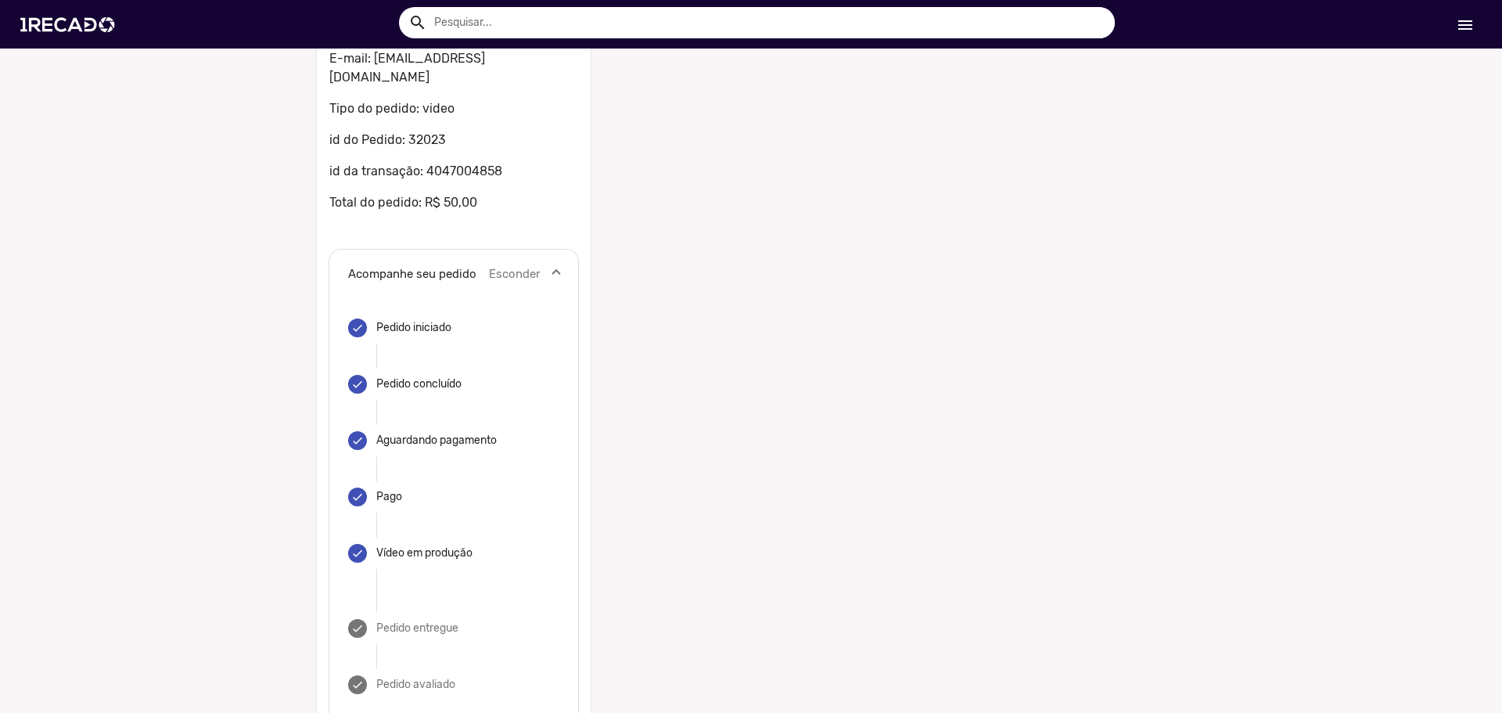
click at [534, 265] on mat-panel-description "Esconder" at bounding box center [515, 274] width 52 height 18
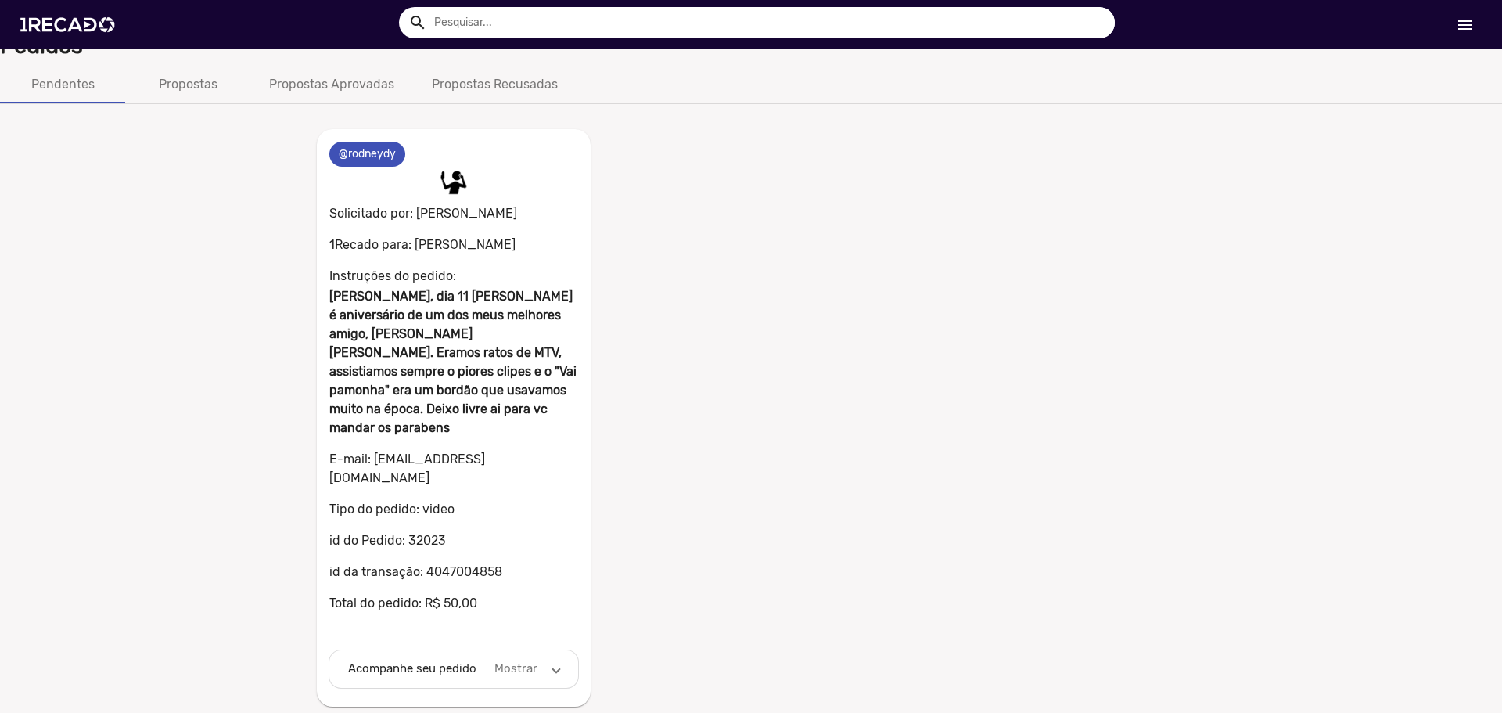
scroll to position [0, 0]
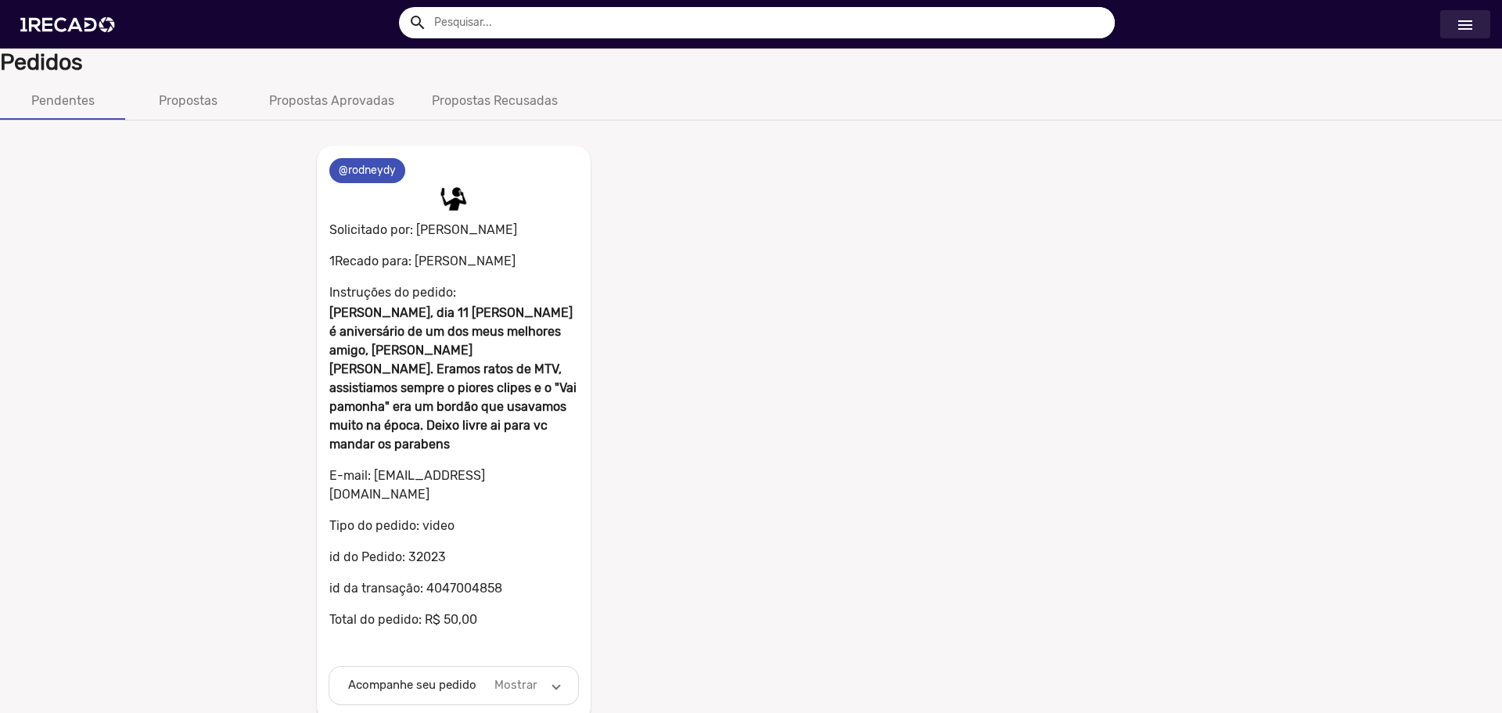
click at [1449, 27] on link "menu" at bounding box center [1465, 24] width 50 height 28
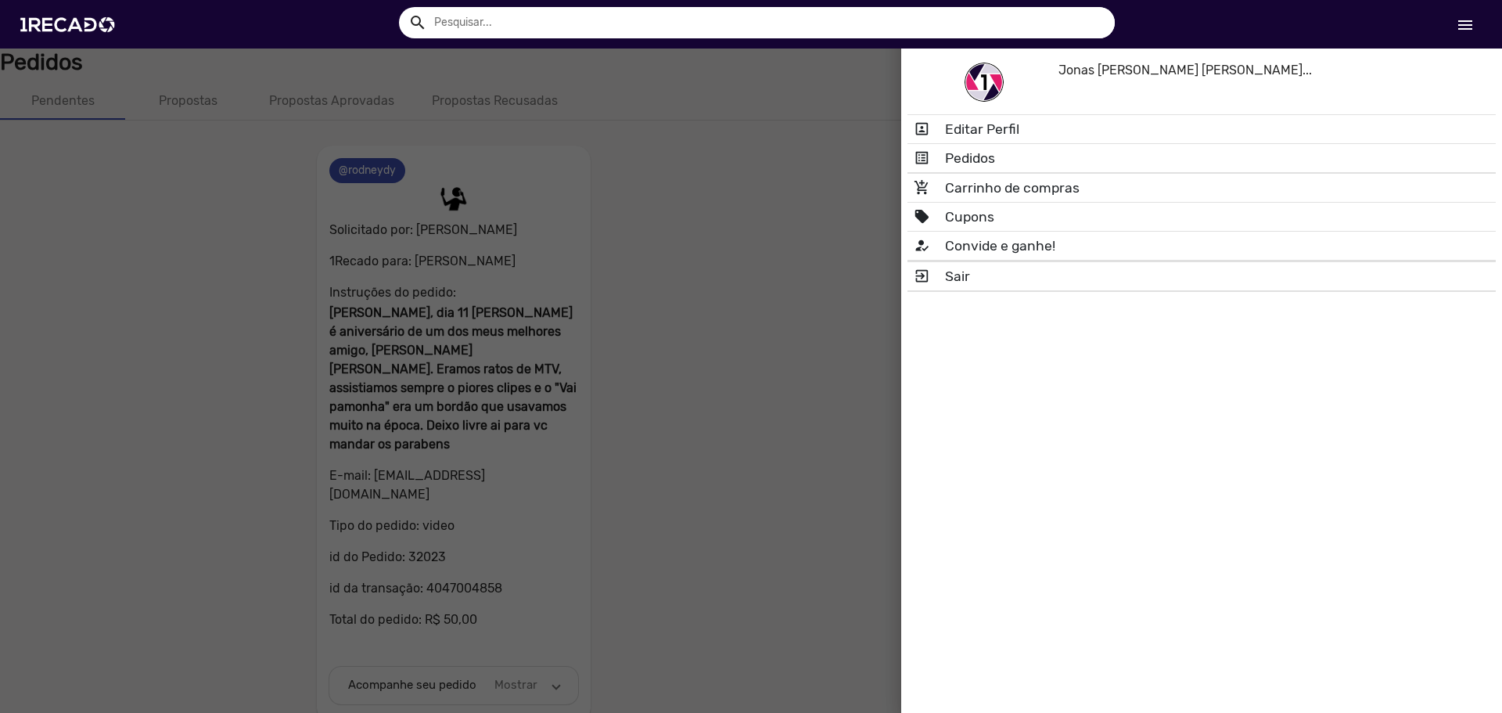
click at [842, 415] on div at bounding box center [751, 356] width 1502 height 713
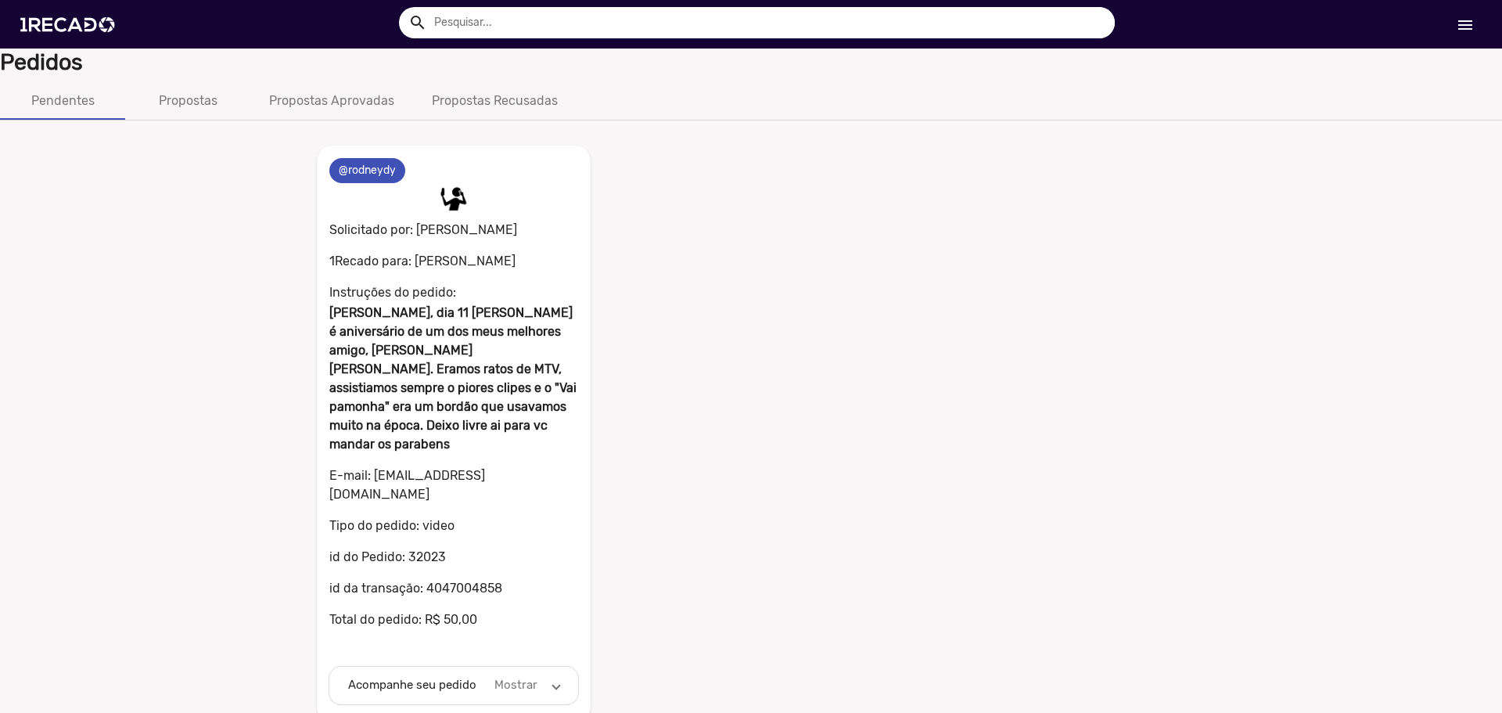
click at [1468, 23] on mat-icon "menu" at bounding box center [1465, 25] width 19 height 19
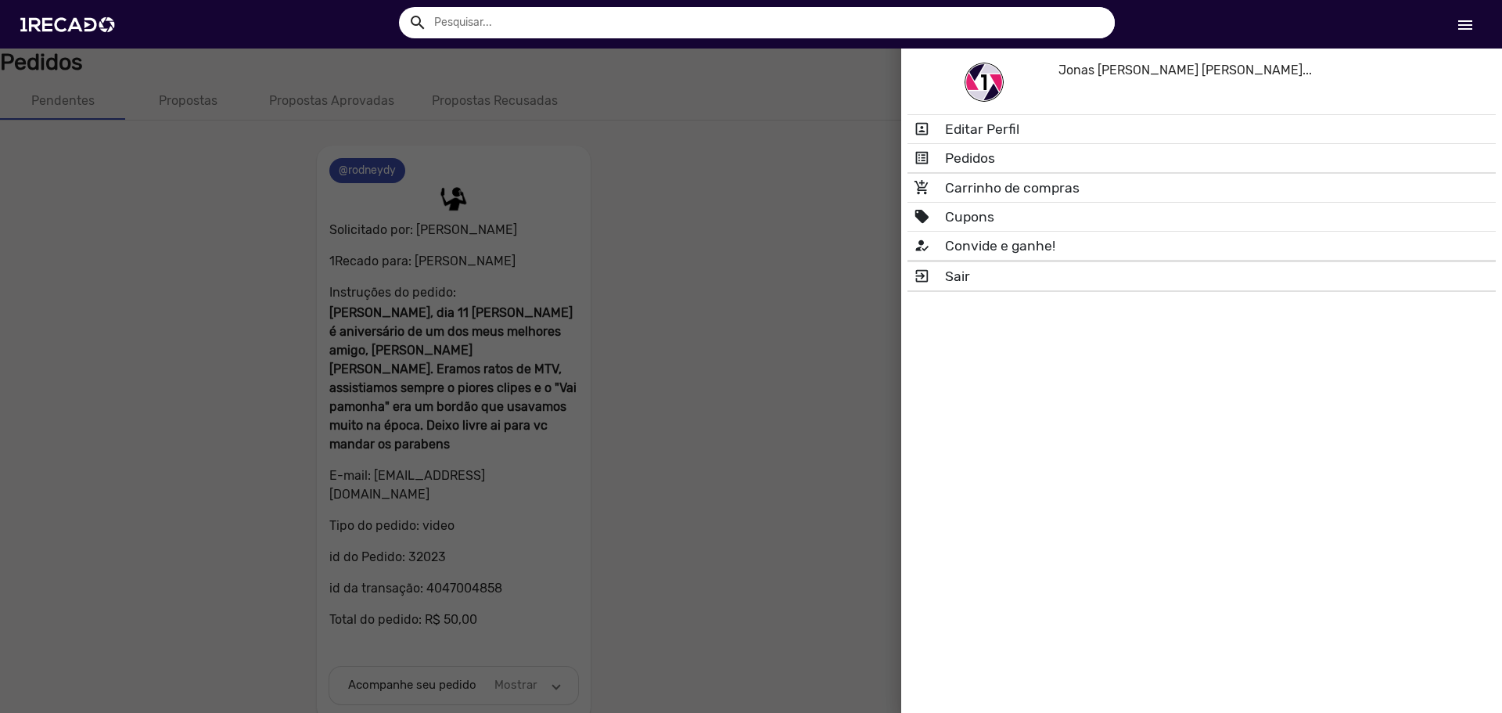
click at [853, 230] on div at bounding box center [751, 356] width 1502 height 713
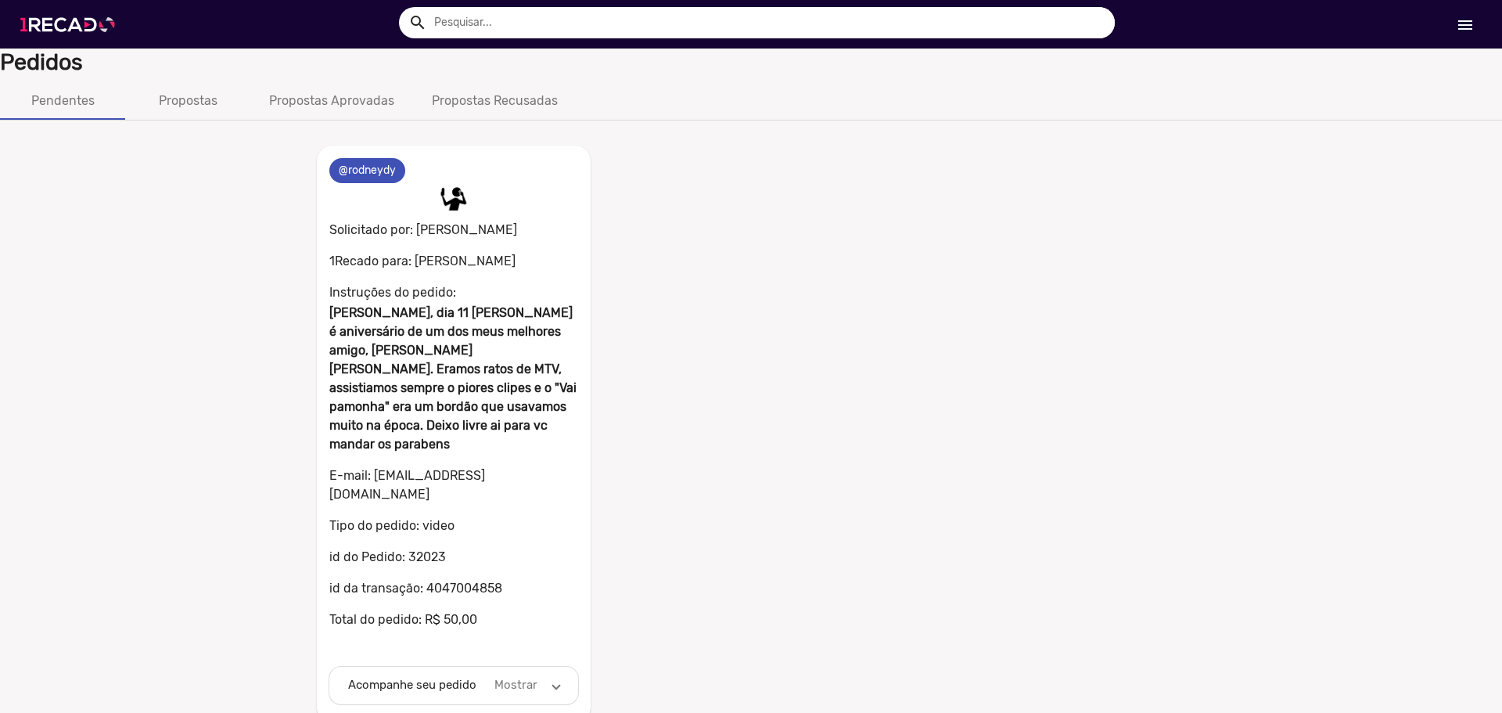
click at [86, 23] on img at bounding box center [71, 24] width 118 height 66
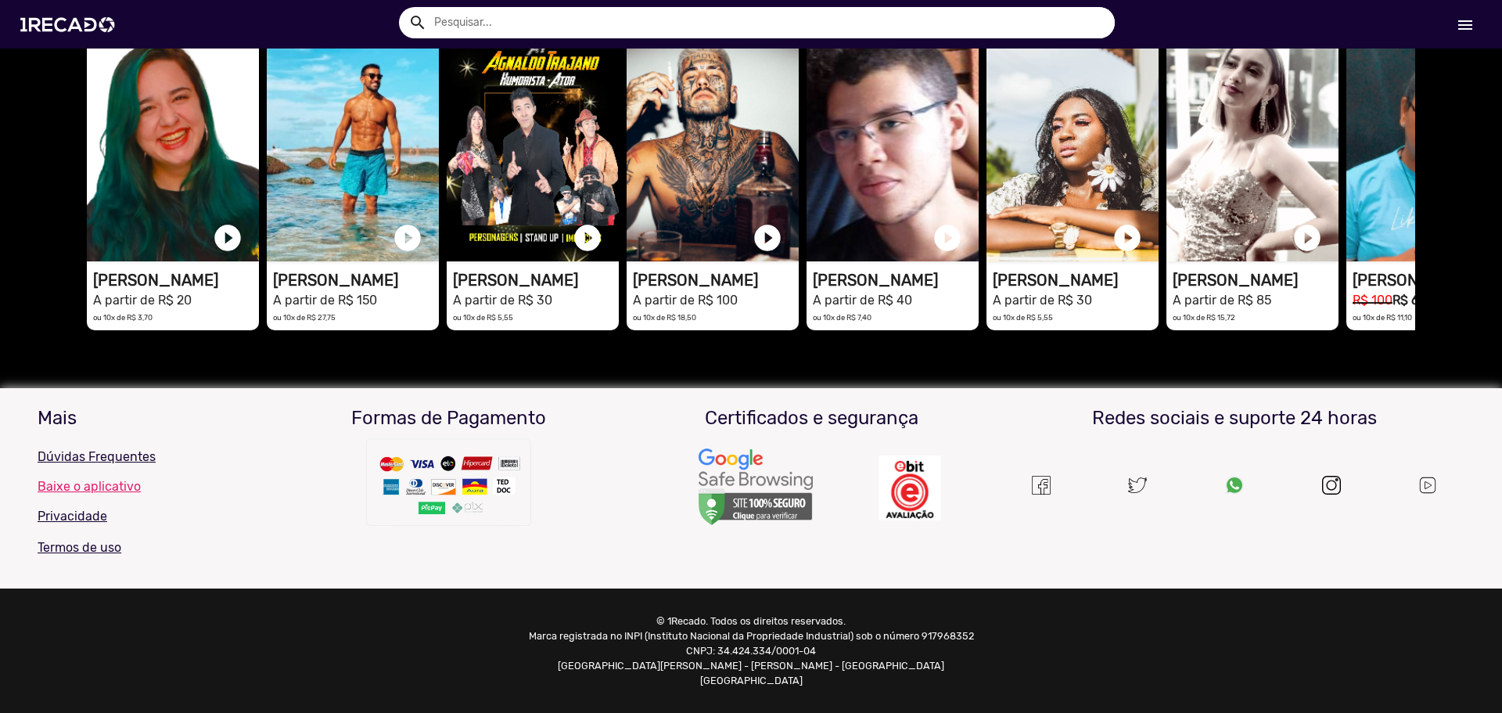
scroll to position [0, 1490]
drag, startPoint x: 824, startPoint y: 663, endPoint x: 667, endPoint y: 662, distance: 156.5
click at [667, 662] on p "© 1Recado. Todos os direitos reservados. Marca registrada no INPI (Instituto Na…" at bounding box center [752, 650] width 458 height 75
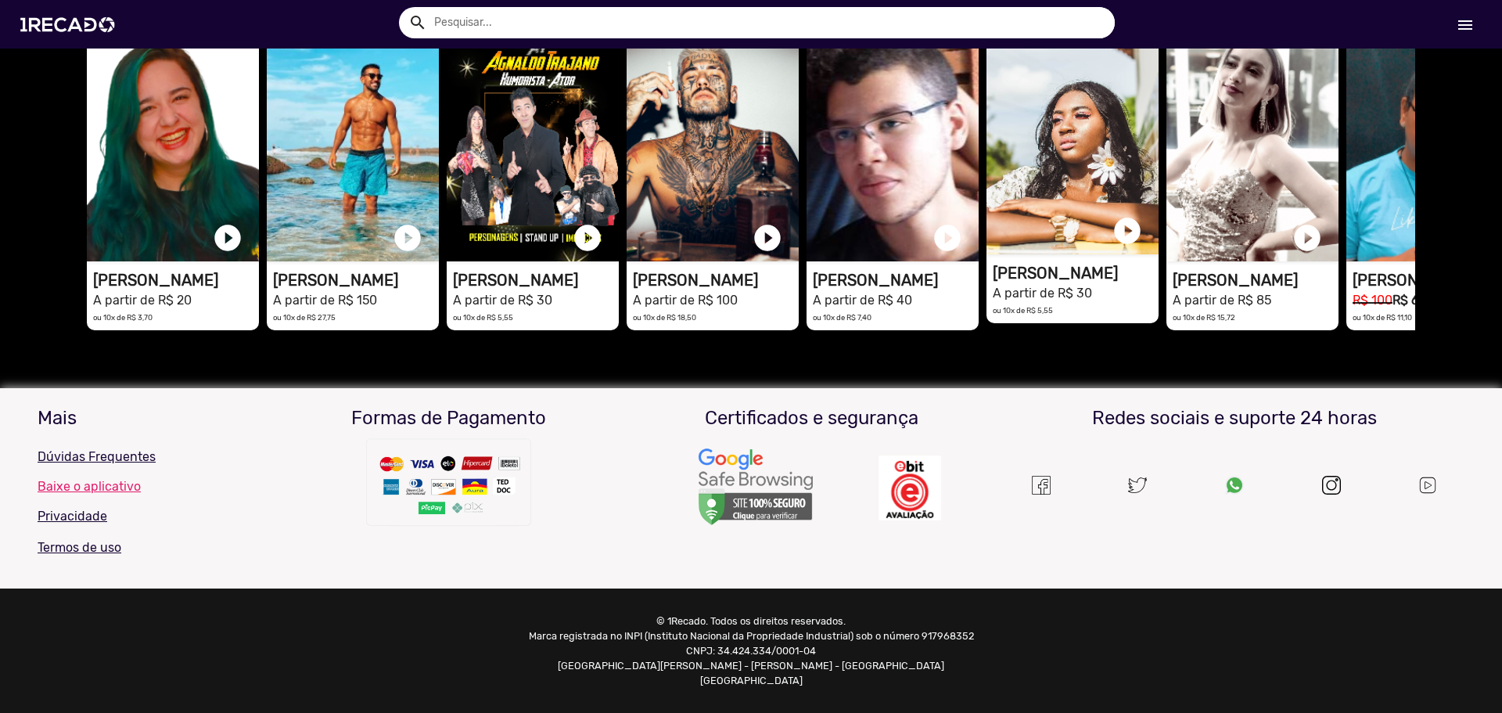
copy p "CNPJ: 34.424.334/0001-04"
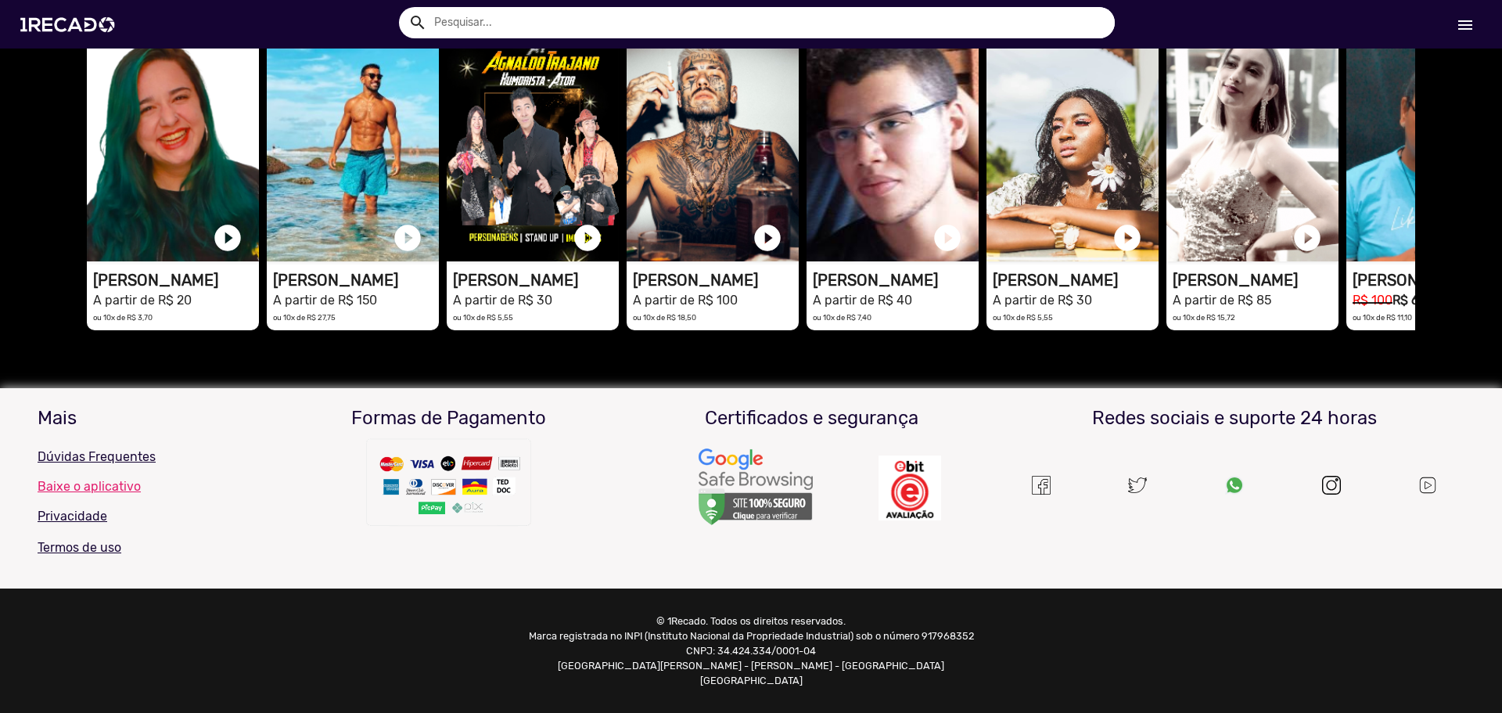
scroll to position [0, 2981]
